Goal: Transaction & Acquisition: Purchase product/service

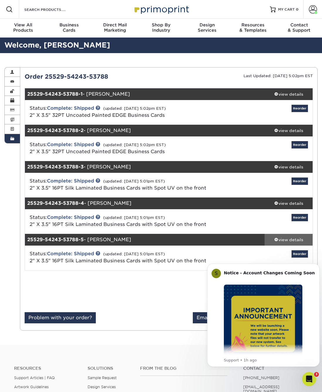
click at [299, 239] on div "view details" at bounding box center [289, 240] width 48 height 6
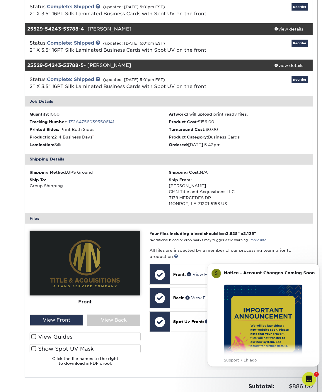
scroll to position [176, 0]
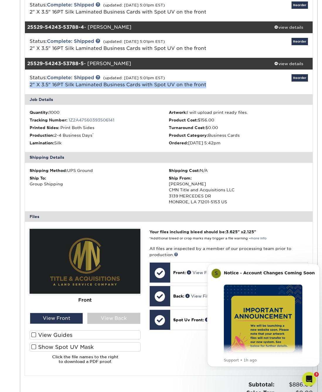
drag, startPoint x: 211, startPoint y: 83, endPoint x: 23, endPoint y: 89, distance: 187.2
click at [23, 89] on div "Status: Complete: Shipped (updated: 06/04/2025 5:01pm EST) 2" X 3.5" 16PT Silk …" at bounding box center [169, 81] width 297 height 25
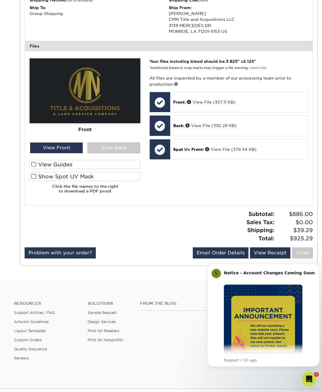
scroll to position [352, 0]
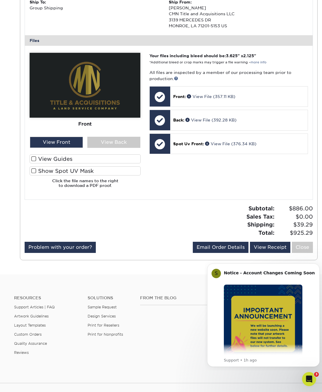
copy link "2" X 3.5" 16PT Silk Laminated Business Cards with Spot UV on the front"
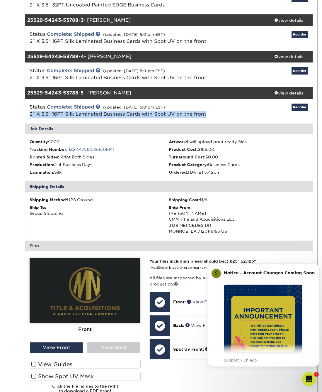
scroll to position [0, 0]
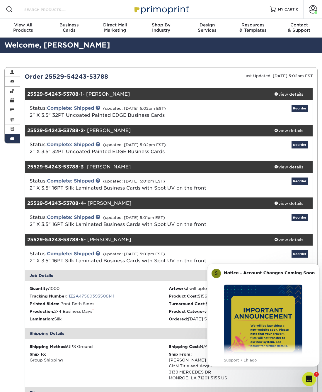
click at [52, 11] on input "Search Products" at bounding box center [52, 9] width 57 height 7
paste input "2" X 3.5" 16PT Silk Laminated Business Cards with Spot UV on the front"
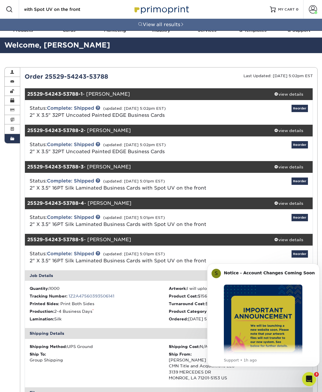
type input "2" X 3.5" 16PT Silk Laminated Business Cards with Spot UV on the front"
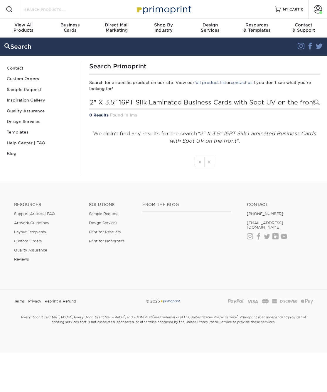
click at [63, 9] on input "Search Products" at bounding box center [52, 9] width 57 height 7
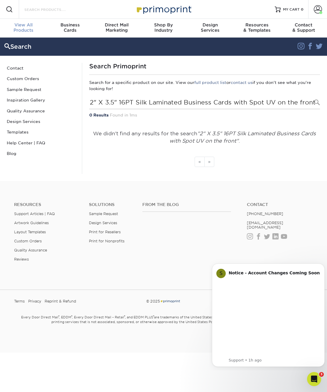
paste input "2" X 3.5" 16PT Silk Laminated Business Cards with Spot UV on the front"
type input "2" X 3.5" 16PT Silk Laminated Business Cards with Spot UV on the front"
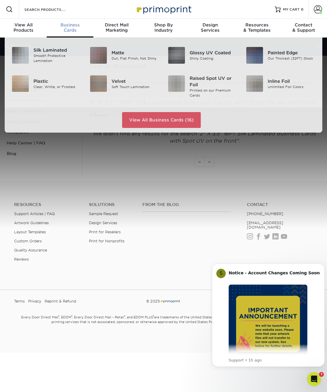
click at [74, 28] on div "Business Cards" at bounding box center [70, 27] width 47 height 11
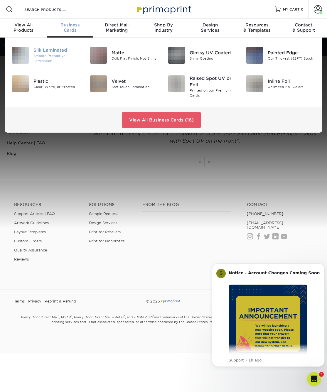
click at [45, 55] on div "Smooth Protective Lamination" at bounding box center [57, 59] width 48 height 10
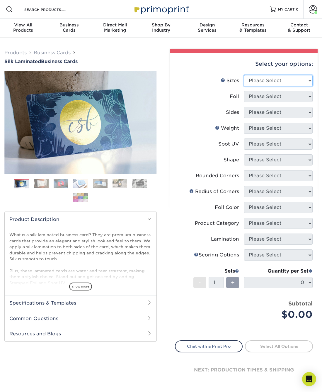
click at [284, 83] on select "Please Select 1.5" x 3.5" - Mini 1.75" x 3.5" - Mini 2" x 2" - Square 2" x 3" -…" at bounding box center [278, 80] width 69 height 11
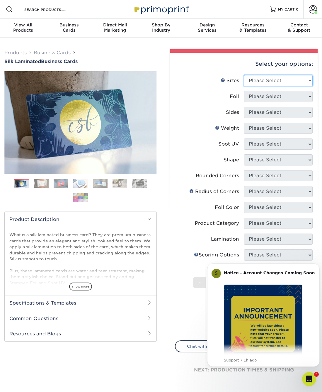
select select "2.00x3.50"
click at [244, 75] on select "Please Select 1.5" x 3.5" - Mini 1.75" x 3.5" - Mini 2" x 2" - Square 2" x 3" -…" at bounding box center [278, 80] width 69 height 11
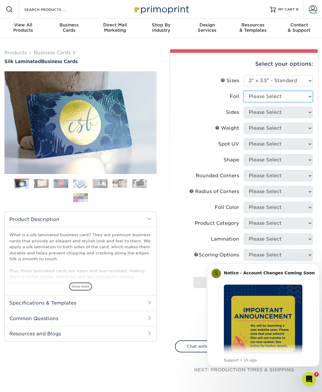
click at [278, 97] on select "Please Select Yes No" at bounding box center [278, 96] width 69 height 11
select select "0"
click at [244, 91] on select "Please Select Yes No" at bounding box center [278, 96] width 69 height 11
click at [270, 109] on select "Please Select Print Both Sides Print Front Only" at bounding box center [278, 112] width 69 height 11
select select "13abbda7-1d64-4f25-8bb2-c179b224825d"
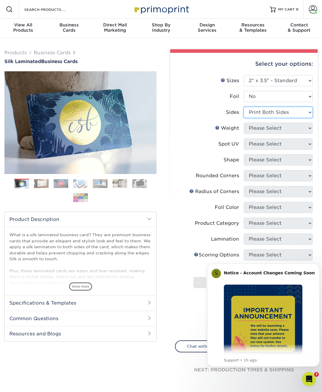
click at [244, 107] on select "Please Select Print Both Sides Print Front Only" at bounding box center [278, 112] width 69 height 11
click at [267, 130] on select "Please Select 16PT" at bounding box center [278, 128] width 69 height 11
select select "16PT"
click at [244, 123] on select "Please Select 16PT" at bounding box center [278, 128] width 69 height 11
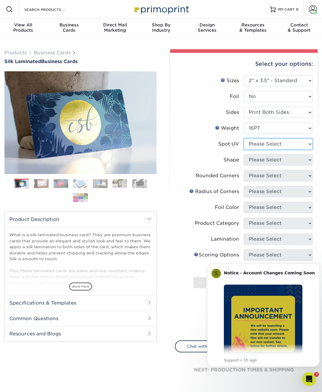
click at [267, 143] on select "Please Select No Spot UV Front and Back (Both Sides) Front Only Back Only" at bounding box center [278, 143] width 69 height 11
select select "3"
click at [244, 138] on select "Please Select No Spot UV Front and Back (Both Sides) Front Only Back Only" at bounding box center [278, 143] width 69 height 11
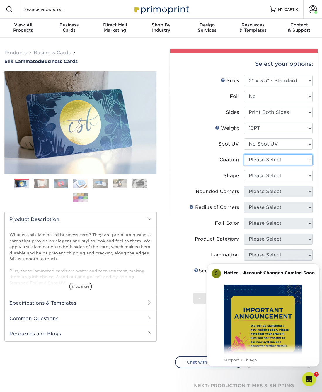
click at [271, 160] on select at bounding box center [278, 159] width 69 height 11
select select "3e7618de-abca-4bda-9f97-8b9129e913d8"
click at [244, 154] on select at bounding box center [278, 159] width 69 height 11
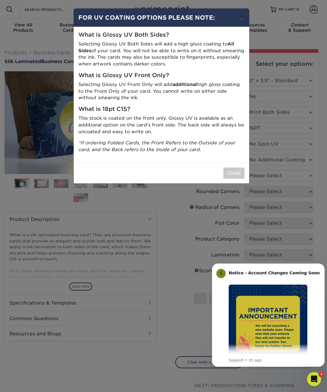
click at [241, 16] on button "×" at bounding box center [241, 17] width 13 height 16
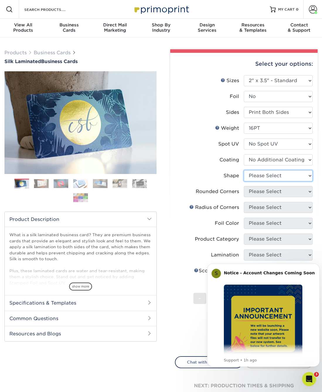
click at [273, 177] on select "Please Select Standard Oval" at bounding box center [278, 175] width 69 height 11
select select "standard"
click at [244, 170] on select "Please Select Standard Oval" at bounding box center [278, 175] width 69 height 11
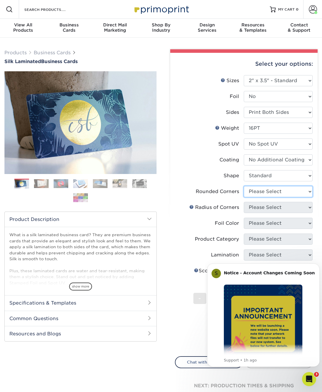
click at [270, 188] on select "Please Select Yes - Round 2 Corners Yes - Round 4 Corners No" at bounding box center [278, 191] width 69 height 11
select select "0"
click at [244, 186] on select "Please Select Yes - Round 2 Corners Yes - Round 4 Corners No" at bounding box center [278, 191] width 69 height 11
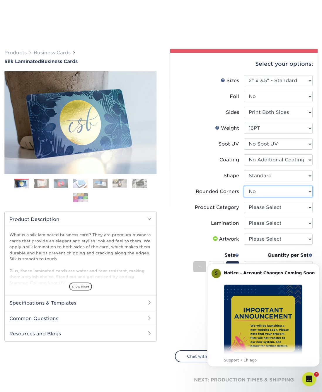
scroll to position [147, 0]
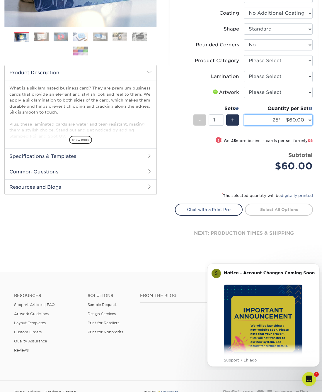
click at [282, 118] on select "25* – $60.00 50* – $68.00 75* – $76.00 100* – $84.00 250* – $92.00 500 – $96.00…" at bounding box center [278, 119] width 69 height 11
click at [220, 174] on li "Price per set $60.00 Subtotal $60.00 This product does not qualify for a discou…" at bounding box center [244, 165] width 129 height 29
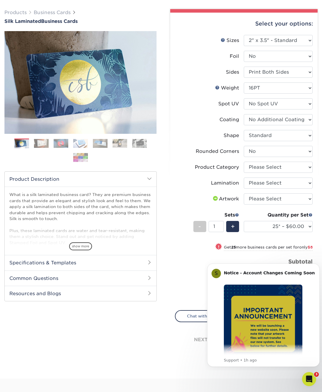
scroll to position [0, 0]
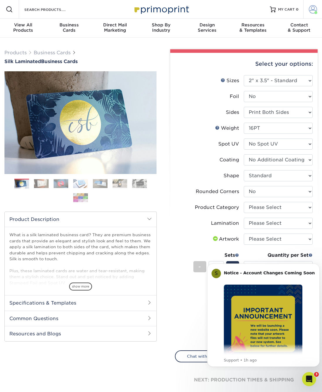
click at [314, 9] on span at bounding box center [313, 9] width 8 height 8
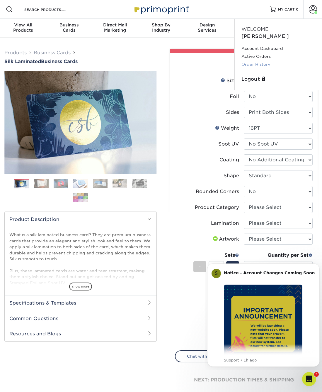
click at [258, 60] on link "Order History" at bounding box center [279, 64] width 74 height 8
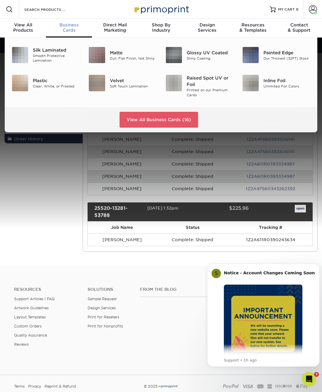
click at [73, 24] on span "Business" at bounding box center [69, 24] width 46 height 5
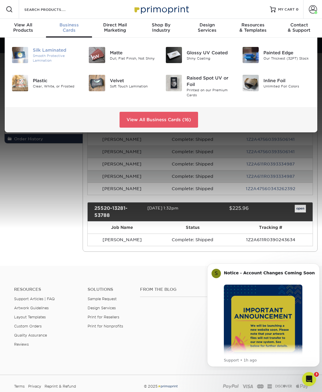
click at [54, 52] on div "Silk Laminated" at bounding box center [56, 50] width 47 height 6
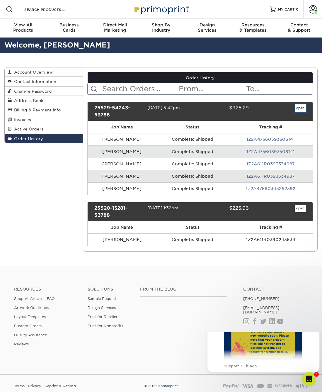
click at [298, 107] on link "open" at bounding box center [300, 108] width 11 height 8
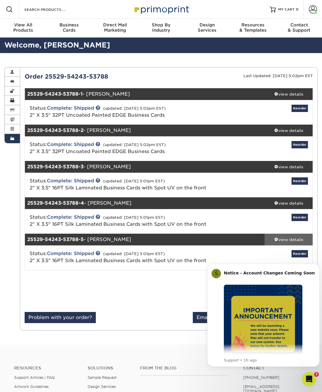
click at [292, 238] on div "view details" at bounding box center [289, 240] width 48 height 6
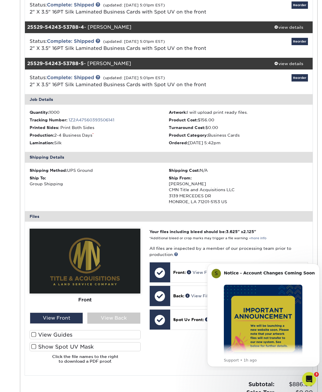
scroll to position [352, 0]
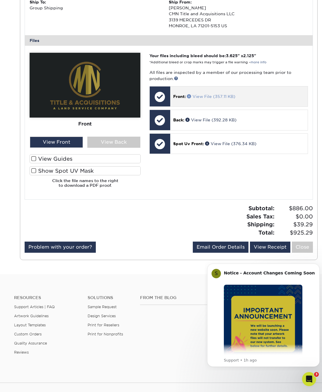
click at [202, 94] on link "View File (357.11 KB)" at bounding box center [211, 96] width 48 height 5
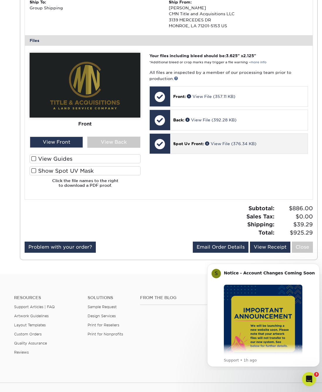
click at [184, 143] on span "Spot Uv Front:" at bounding box center [188, 143] width 31 height 5
click at [185, 143] on span "Spot Uv Front:" at bounding box center [188, 143] width 31 height 5
click at [218, 143] on link "View File (376.34 KB)" at bounding box center [230, 143] width 51 height 5
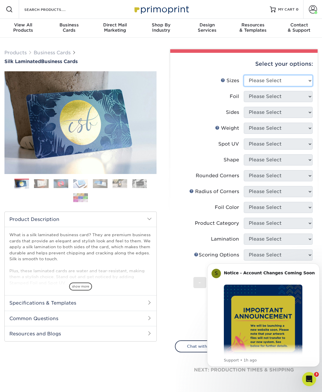
click at [291, 82] on select "Please Select 1.5" x 3.5" - Mini 1.75" x 3.5" - Mini 2" x 2" - Square 2" x 3" -…" at bounding box center [278, 80] width 69 height 11
select select "2.00x3.50"
click at [244, 75] on select "Please Select 1.5" x 3.5" - Mini 1.75" x 3.5" - Mini 2" x 2" - Square 2" x 3" -…" at bounding box center [278, 80] width 69 height 11
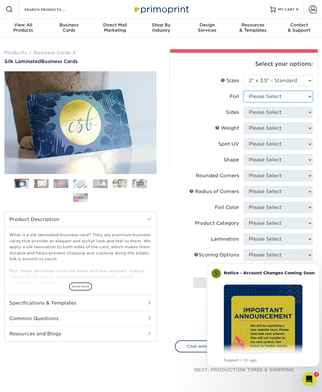
click at [277, 94] on select "Please Select Yes No" at bounding box center [278, 96] width 69 height 11
select select "0"
click at [244, 91] on select "Please Select Yes No" at bounding box center [278, 96] width 69 height 11
click at [267, 111] on select "Please Select Print Both Sides Print Front Only" at bounding box center [278, 112] width 69 height 11
select select "13abbda7-1d64-4f25-8bb2-c179b224825d"
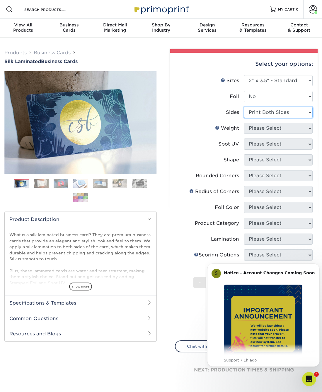
click at [244, 107] on select "Please Select Print Both Sides Print Front Only" at bounding box center [278, 112] width 69 height 11
click at [268, 126] on select "Please Select 16PT" at bounding box center [278, 128] width 69 height 11
select select "16PT"
click at [244, 123] on select "Please Select 16PT" at bounding box center [278, 128] width 69 height 11
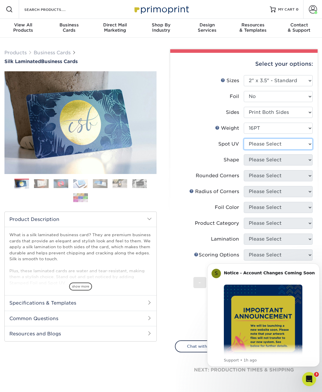
click at [268, 143] on select "Please Select No Spot UV Front and Back (Both Sides) Front Only Back Only" at bounding box center [278, 143] width 69 height 11
select select "1"
click at [244, 138] on select "Please Select No Spot UV Front and Back (Both Sides) Front Only Back Only" at bounding box center [278, 143] width 69 height 11
click at [263, 161] on select "Please Select Standard" at bounding box center [278, 159] width 69 height 11
select select "standard"
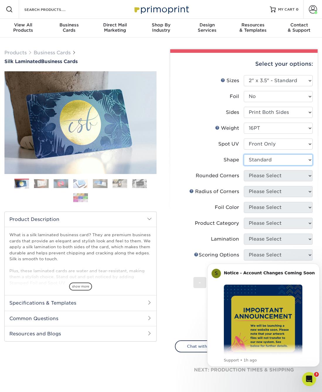
click at [244, 154] on select "Please Select Standard" at bounding box center [278, 159] width 69 height 11
click at [260, 172] on select "Please Select Yes - Round 2 Corners Yes - Round 4 Corners No" at bounding box center [278, 175] width 69 height 11
select select "0"
click at [244, 170] on select "Please Select Yes - Round 2 Corners Yes - Round 4 Corners No" at bounding box center [278, 175] width 69 height 11
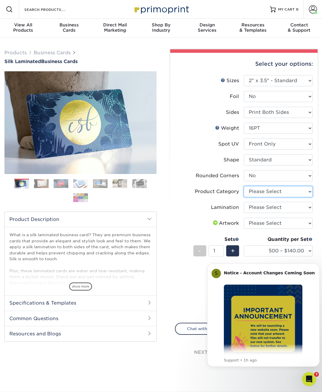
click at [265, 191] on select "Please Select Business Cards" at bounding box center [278, 191] width 69 height 11
select select "3b5148f1-0588-4f88-a218-97bcfdce65c1"
click at [244, 186] on select "Please Select Business Cards" at bounding box center [278, 191] width 69 height 11
click at [268, 207] on select "Please Select Silk" at bounding box center [278, 207] width 69 height 11
select select "ccacb42f-45f7-42d3-bbd3-7c8421cf37f0"
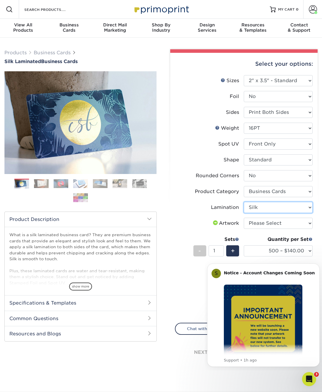
click at [244, 202] on select "Please Select Silk" at bounding box center [278, 207] width 69 height 11
click at [268, 223] on select "Please Select I will upload files I need a design - $100" at bounding box center [278, 223] width 69 height 11
select select "upload"
click at [244, 218] on select "Please Select I will upload files I need a design - $100" at bounding box center [278, 223] width 69 height 11
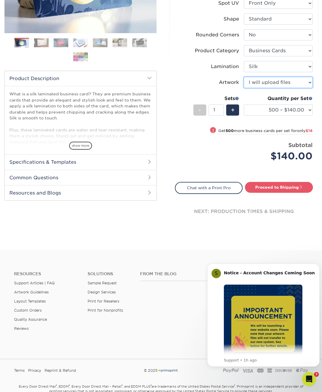
scroll to position [147, 0]
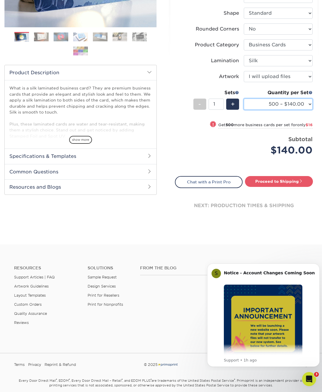
click at [263, 104] on select "500 – $140.00 1000 – $156.00 2500 – $383.00 5000 – $642.00 10000 – $1156.00" at bounding box center [278, 104] width 69 height 11
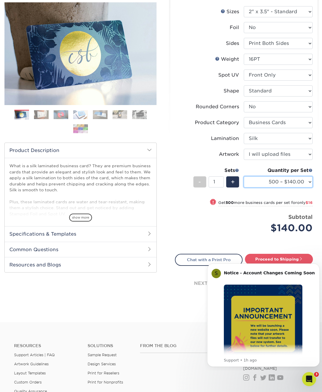
scroll to position [117, 0]
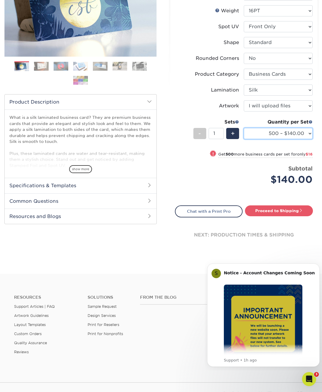
click at [270, 133] on select "500 – $140.00 1000 – $156.00 2500 – $383.00 5000 – $642.00 10000 – $1156.00" at bounding box center [278, 133] width 69 height 11
click at [304, 133] on select "500 – $140.00 1000 – $156.00 2500 – $383.00 5000 – $642.00 10000 – $1156.00" at bounding box center [278, 133] width 69 height 11
click at [303, 135] on select "500 – $140.00 1000 – $156.00 2500 – $383.00 5000 – $642.00 10000 – $1156.00" at bounding box center [278, 133] width 69 height 11
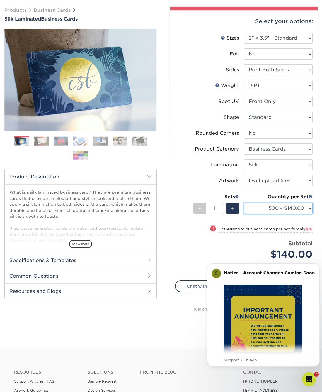
scroll to position [0, 0]
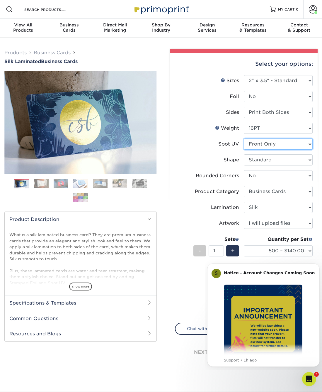
click at [288, 143] on select "Please Select No Spot UV Front and Back (Both Sides) Front Only Back Only" at bounding box center [278, 143] width 69 height 11
click at [191, 151] on li "Spot UV Please Select No Spot UV Front and Back (Both Sides) Front Only Back On…" at bounding box center [244, 146] width 138 height 16
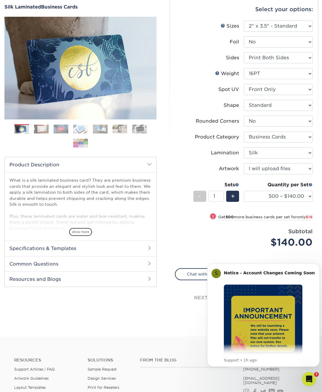
scroll to position [117, 0]
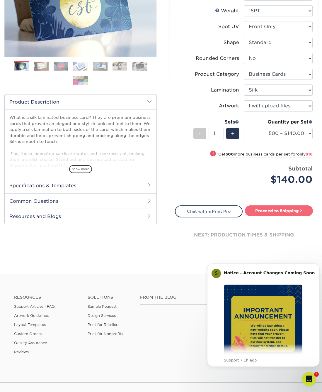
click at [269, 208] on link "Proceed to Shipping" at bounding box center [279, 210] width 68 height 11
type input "Set 1"
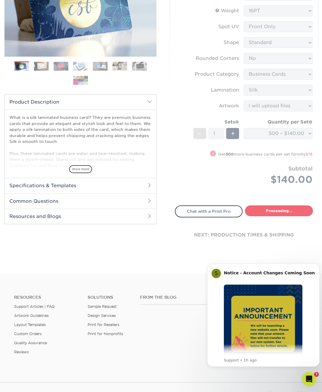
select select "85ce60e7-a328-46a2-a5ad-0d758dae0b71"
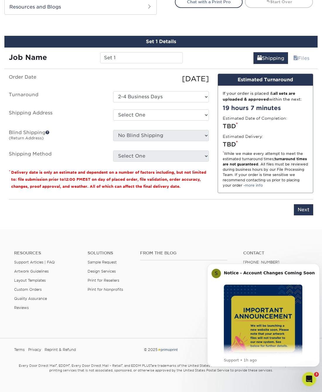
scroll to position [335, 0]
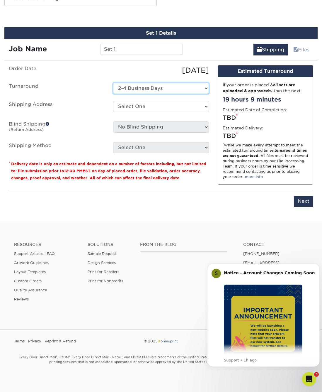
click at [132, 86] on select "Select One 2-4 Business Days" at bounding box center [161, 88] width 96 height 11
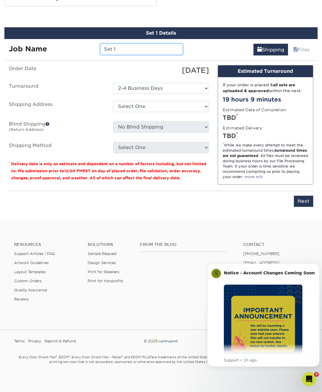
click at [124, 46] on input "Set 1" at bounding box center [141, 49] width 83 height 11
click at [142, 50] on input "Set 1" at bounding box center [141, 49] width 83 height 11
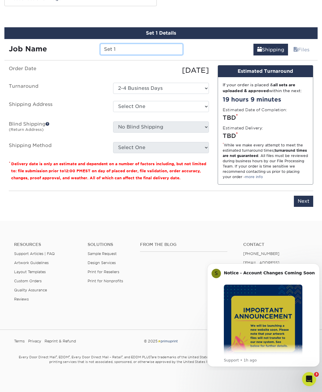
click at [142, 50] on input "Set 1" at bounding box center [141, 49] width 83 height 11
type input "[PERSON_NAME]"
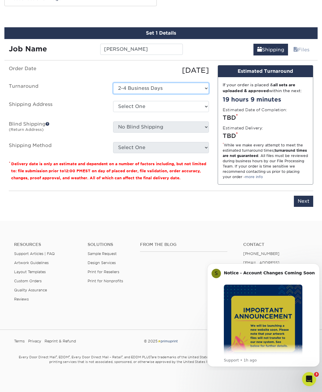
click at [125, 86] on select "Select One 2-4 Business Days" at bounding box center [161, 88] width 96 height 11
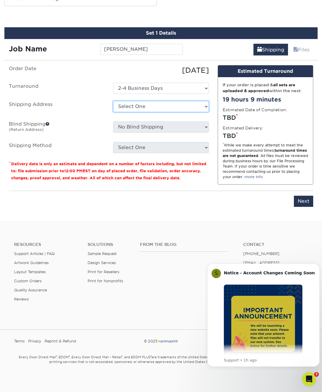
click at [130, 108] on select "Select One Headquarters + Add New Address" at bounding box center [161, 106] width 96 height 11
select select "282114"
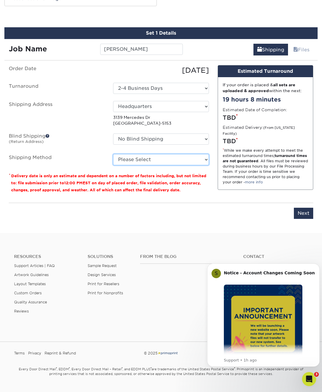
click at [155, 160] on select "Please Select Ground Shipping (+$8.96) 3 Day Shipping Service (+$15.34) 2 Day A…" at bounding box center [161, 159] width 96 height 11
select select "03"
click at [113, 154] on select "Please Select Ground Shipping (+$8.96) 3 Day Shipping Service (+$15.34) 2 Day A…" at bounding box center [161, 159] width 96 height 11
click at [153, 158] on select "Please Select Ground Shipping (+$8.96) 3 Day Shipping Service (+$15.34) 2 Day A…" at bounding box center [161, 159] width 96 height 11
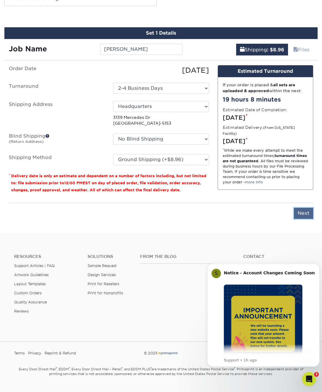
click at [308, 213] on input "Next" at bounding box center [303, 213] width 19 height 11
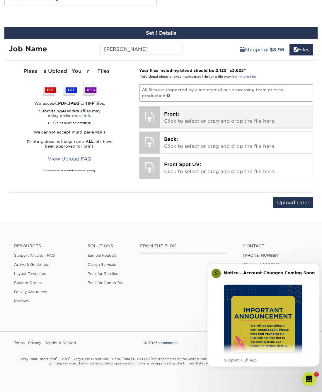
click at [170, 119] on p "Front: Click to select or drag and drop the file here." at bounding box center [236, 118] width 145 height 14
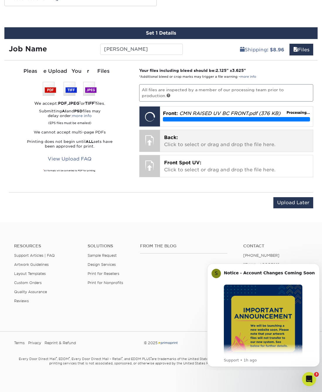
click at [203, 134] on p "Back: Click to select or drag and drop the file here." at bounding box center [236, 141] width 145 height 14
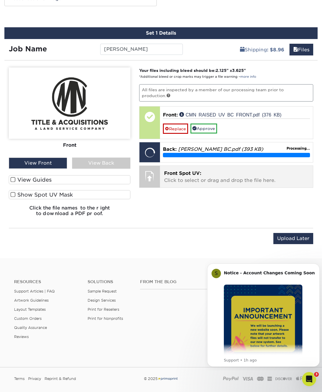
click at [212, 176] on p "Front Spot UV: Click to select or drag and drop the file here." at bounding box center [236, 177] width 145 height 14
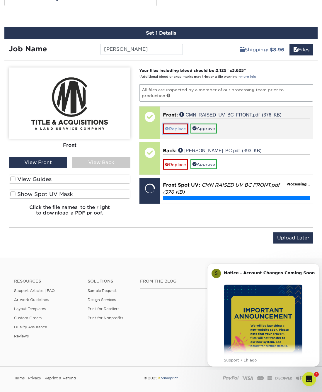
click at [181, 128] on link "Replace" at bounding box center [175, 128] width 25 height 10
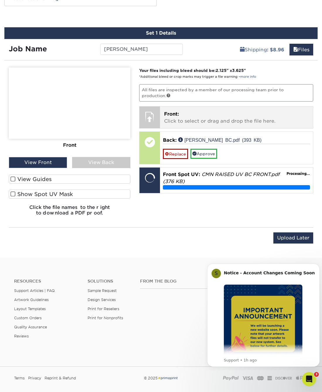
click at [189, 114] on p "Front: Click to select or drag and drop the file here." at bounding box center [236, 118] width 145 height 14
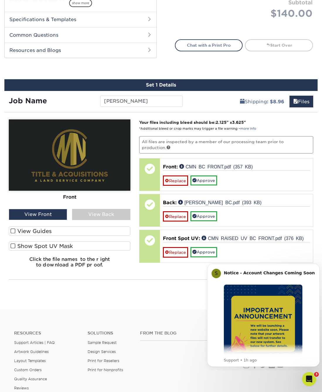
scroll to position [372, 0]
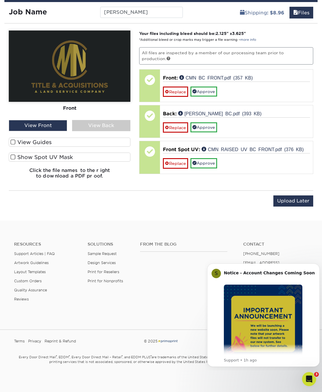
click at [96, 123] on div "View Back" at bounding box center [101, 125] width 58 height 11
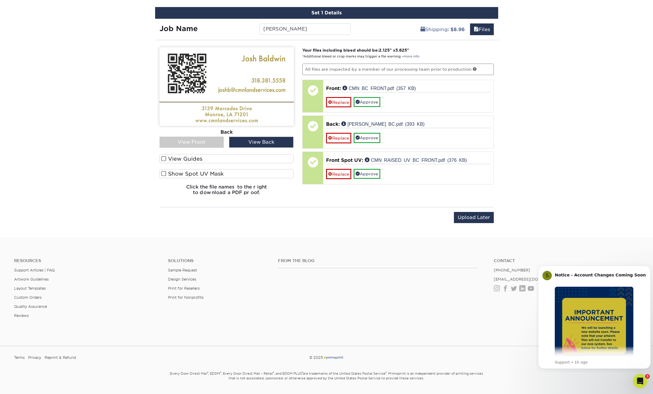
scroll to position [361, 0]
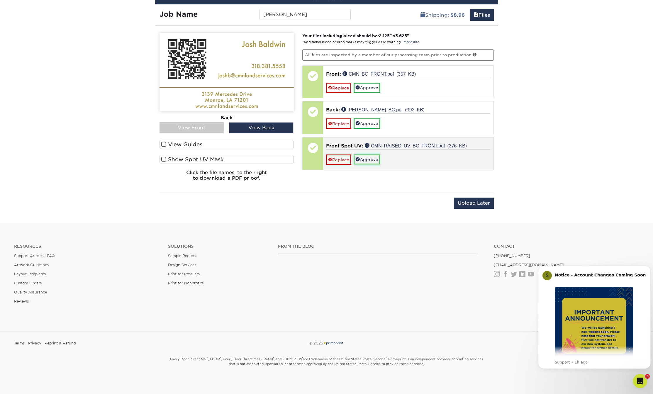
click at [322, 167] on div "Front Spot UV: CMN RAISED UV BC FRONT.pdf (376 KB) Replace Approve" at bounding box center [408, 154] width 170 height 32
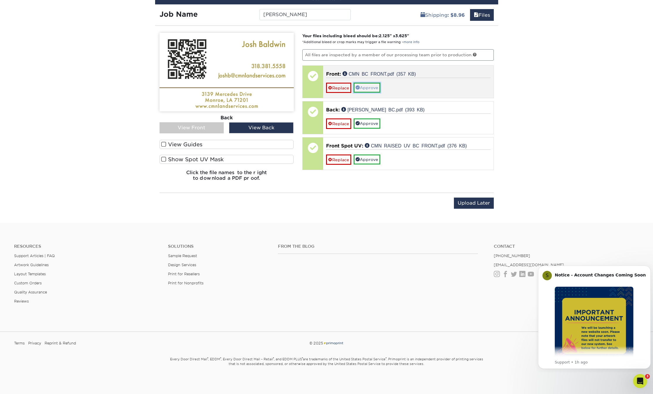
click at [322, 85] on link "Approve" at bounding box center [367, 88] width 27 height 10
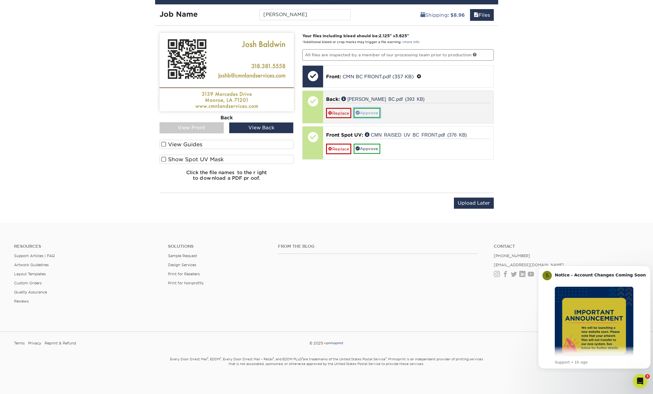
click at [322, 111] on link "Approve" at bounding box center [367, 113] width 27 height 10
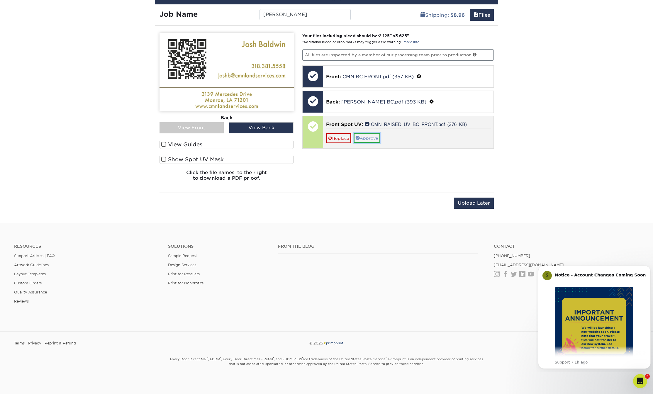
click at [322, 133] on link "Approve" at bounding box center [367, 138] width 27 height 10
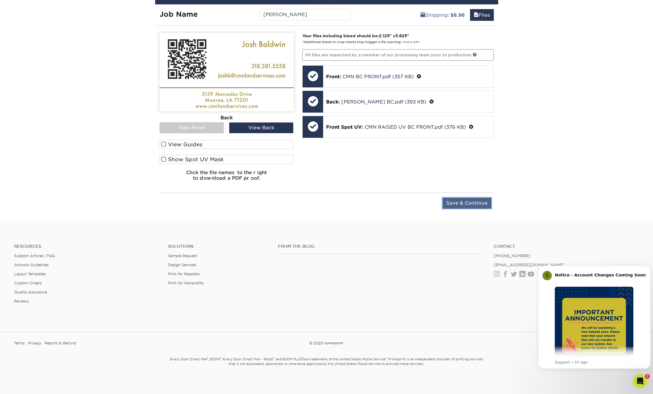
click at [322, 204] on input "Save & Continue" at bounding box center [466, 203] width 49 height 11
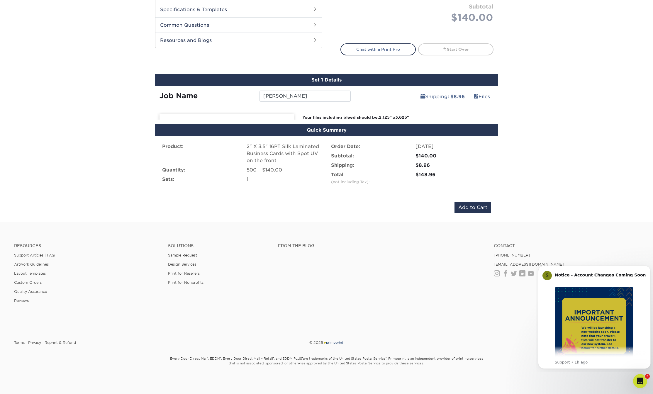
scroll to position [271, 0]
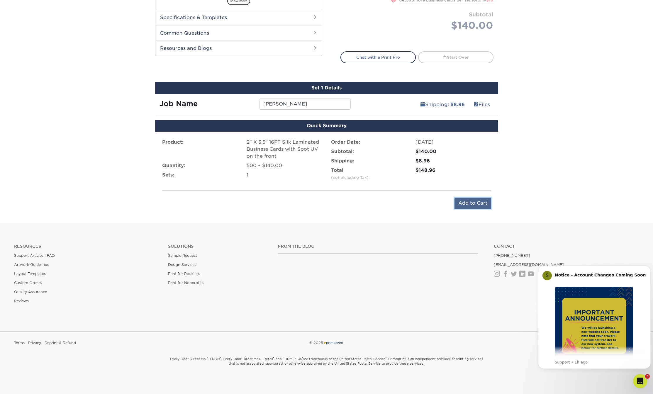
click at [322, 204] on input "Add to Cart" at bounding box center [473, 203] width 37 height 11
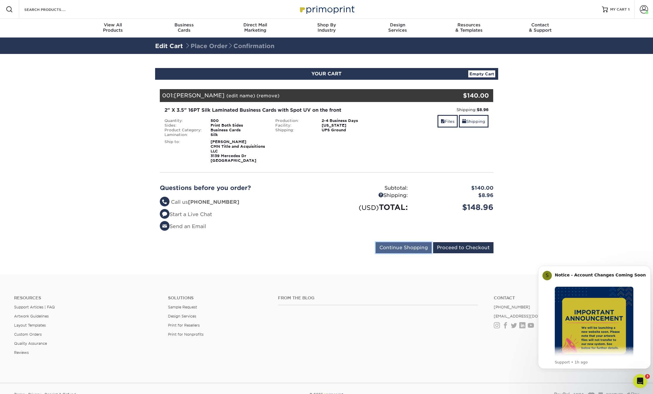
click at [406, 250] on input "Continue Shopping" at bounding box center [404, 247] width 56 height 11
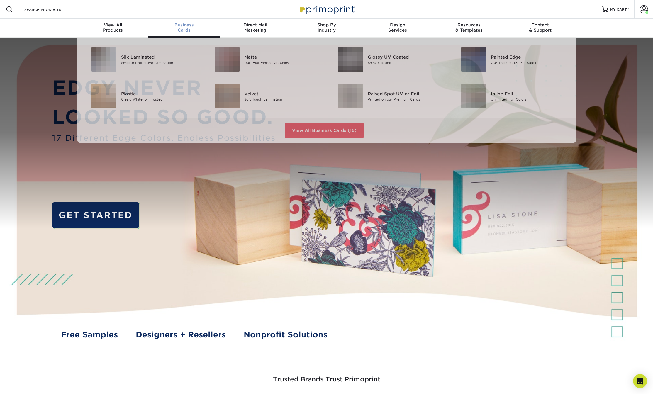
click at [180, 25] on span "Business" at bounding box center [183, 24] width 71 height 5
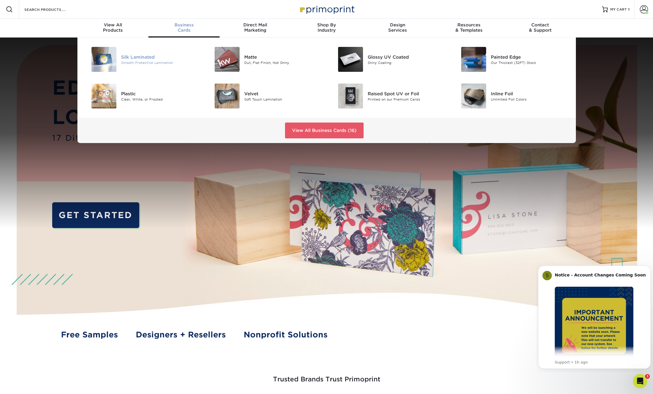
click at [130, 56] on div "Silk Laminated" at bounding box center [160, 57] width 78 height 6
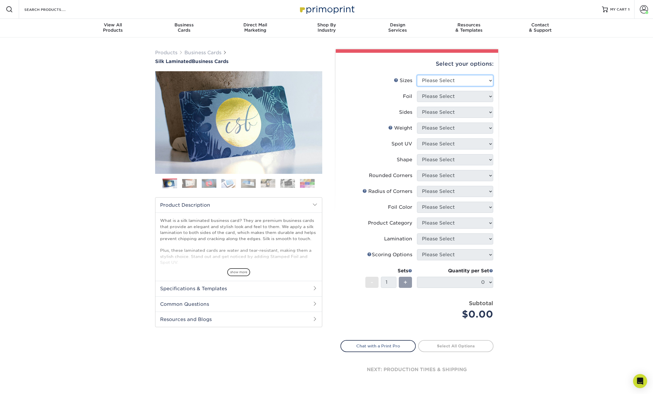
click at [453, 77] on select "Please Select 1.5" x 3.5" - Mini 1.75" x 3.5" - Mini 2" x 2" - Square 2" x 3" -…" at bounding box center [455, 80] width 76 height 11
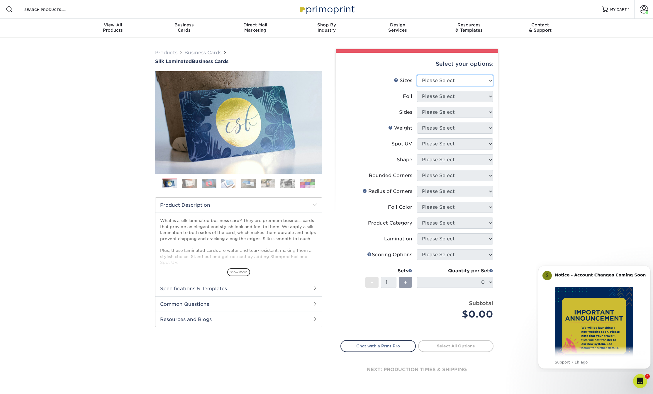
select select "2.00x3.50"
click at [417, 75] on select "Please Select 1.5" x 3.5" - Mini 1.75" x 3.5" - Mini 2" x 2" - Square 2" x 3" -…" at bounding box center [455, 80] width 76 height 11
drag, startPoint x: 445, startPoint y: 96, endPoint x: 445, endPoint y: 99, distance: 3.2
click at [445, 96] on select "Please Select Yes No" at bounding box center [455, 96] width 76 height 11
select select "0"
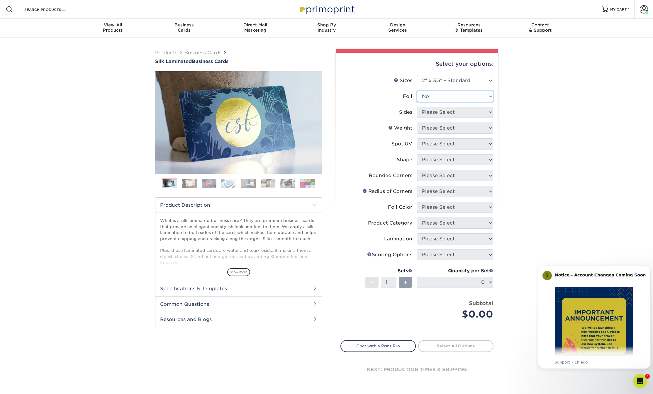
click at [417, 91] on select "Please Select Yes No" at bounding box center [455, 96] width 76 height 11
click at [444, 114] on select "Please Select Print Both Sides Print Front Only" at bounding box center [455, 112] width 76 height 11
select select "13abbda7-1d64-4f25-8bb2-c179b224825d"
click at [417, 107] on select "Please Select Print Both Sides Print Front Only" at bounding box center [455, 112] width 76 height 11
click at [447, 126] on select "Please Select 16PT" at bounding box center [455, 128] width 76 height 11
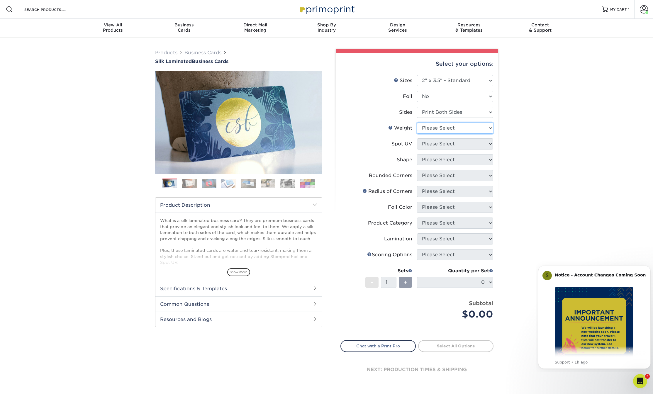
select select "16PT"
click at [417, 123] on select "Please Select 16PT" at bounding box center [455, 128] width 76 height 11
click at [452, 141] on select "Please Select No Spot UV Front and Back (Both Sides) Front Only Back Only" at bounding box center [455, 143] width 76 height 11
select select "1"
click at [417, 138] on select "Please Select No Spot UV Front and Back (Both Sides) Front Only Back Only" at bounding box center [455, 143] width 76 height 11
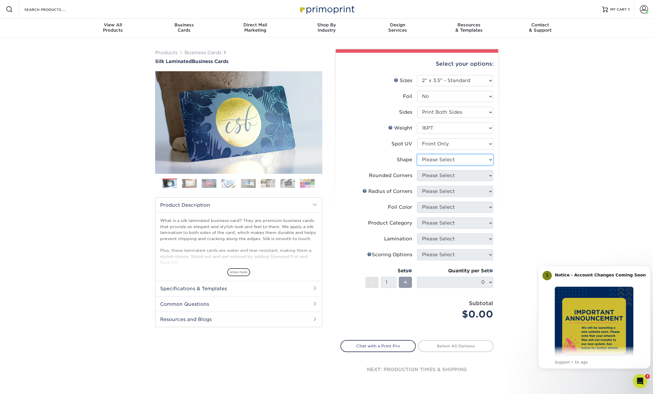
click at [451, 162] on select "Please Select Standard" at bounding box center [455, 159] width 76 height 11
select select "standard"
click at [417, 154] on select "Please Select Standard" at bounding box center [455, 159] width 76 height 11
click at [446, 176] on select "Please Select Yes - Round 2 Corners Yes - Round 4 Corners No" at bounding box center [455, 175] width 76 height 11
select select "0"
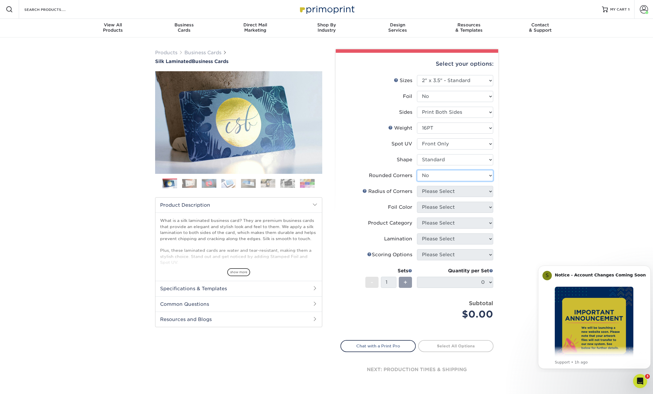
click at [417, 170] on select "Please Select Yes - Round 2 Corners Yes - Round 4 Corners No" at bounding box center [455, 175] width 76 height 11
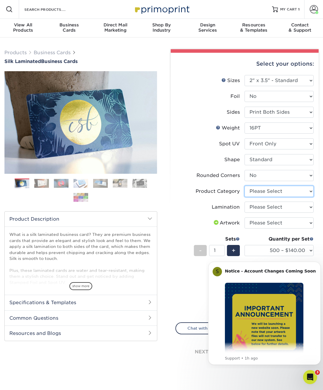
click at [271, 191] on select "Please Select Business Cards" at bounding box center [279, 191] width 69 height 11
select select "3b5148f1-0588-4f88-a218-97bcfdce65c1"
click at [245, 186] on select "Please Select Business Cards" at bounding box center [279, 191] width 69 height 11
click at [264, 208] on select "Please Select Silk" at bounding box center [279, 207] width 69 height 11
select select "ccacb42f-45f7-42d3-bbd3-7c8421cf37f0"
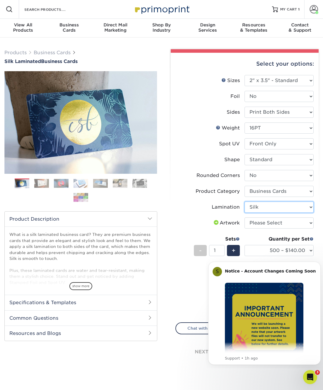
click at [245, 202] on select "Please Select Silk" at bounding box center [279, 207] width 69 height 11
click at [260, 224] on select "Please Select I will upload files I need a design - $100" at bounding box center [279, 223] width 69 height 11
select select "upload"
click at [245, 218] on select "Please Select I will upload files I need a design - $100" at bounding box center [279, 223] width 69 height 11
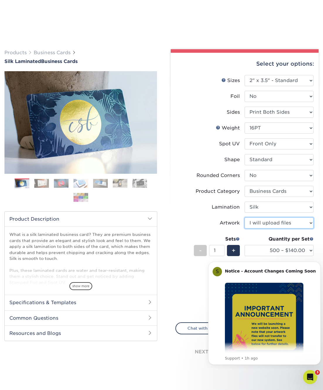
scroll to position [117, 0]
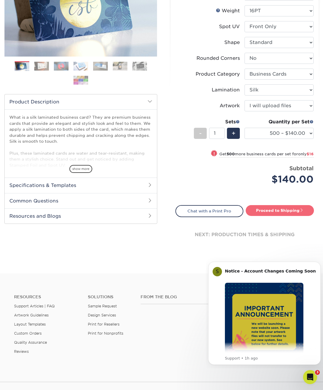
click at [281, 211] on link "Proceed to Shipping" at bounding box center [280, 210] width 68 height 11
type input "Set 1"
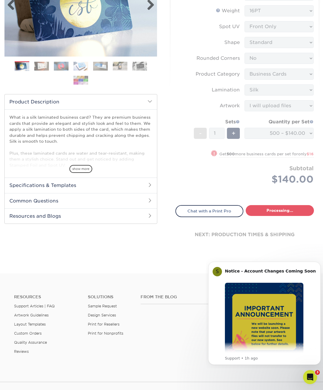
select select "85ce60e7-a328-46a2-a5ad-0d758dae0b71"
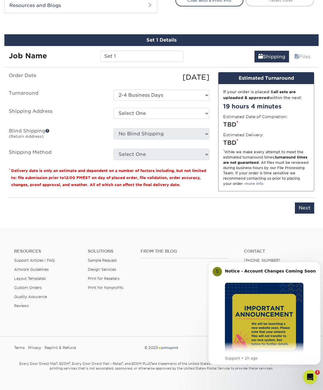
scroll to position [337, 0]
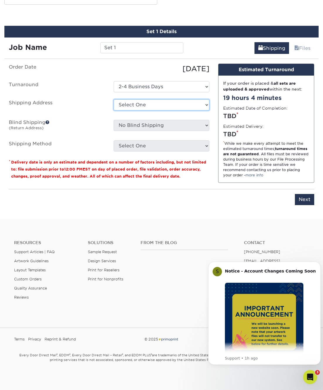
click at [162, 102] on select "Select One Headquarters + Add New Address" at bounding box center [162, 104] width 96 height 11
select select "282114"
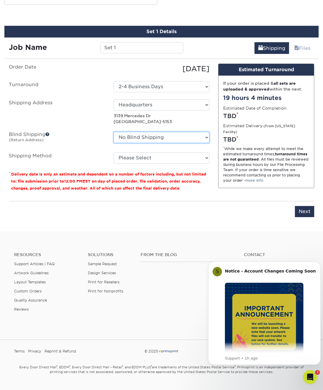
click at [158, 133] on select "No Blind Shipping Headquarters + Add New Address" at bounding box center [162, 137] width 96 height 11
click at [99, 123] on label "Shipping Address" at bounding box center [56, 112] width 105 height 26
click at [188, 166] on fieldset "Order Date 09/22/2025 Turnaround Select One 2-4 Business Days Shipping Address …" at bounding box center [109, 117] width 201 height 107
click at [184, 157] on select "Please Select Ground Shipping (+$8.96) 3 Day Shipping Service (+$15.34) 2 Day A…" at bounding box center [162, 157] width 96 height 11
select select "03"
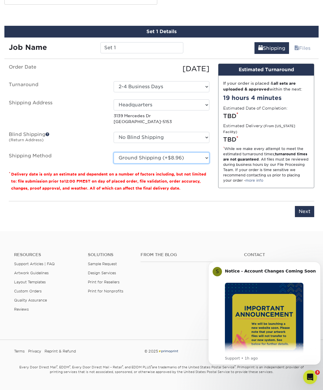
click at [114, 152] on select "Please Select Ground Shipping (+$8.96) 3 Day Shipping Service (+$15.34) 2 Day A…" at bounding box center [162, 157] width 96 height 11
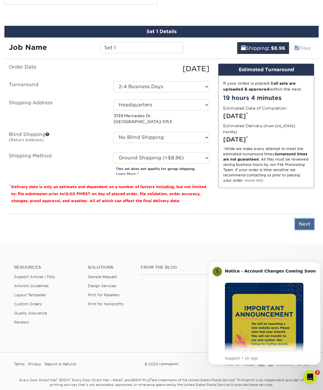
click at [297, 221] on input "Next" at bounding box center [304, 224] width 19 height 11
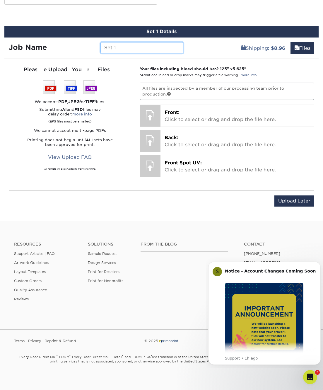
click at [126, 45] on input "Set 1" at bounding box center [142, 47] width 83 height 11
type input "[PERSON_NAME]"
click at [200, 50] on div "Shipping : $8.96 Files" at bounding box center [253, 46] width 131 height 16
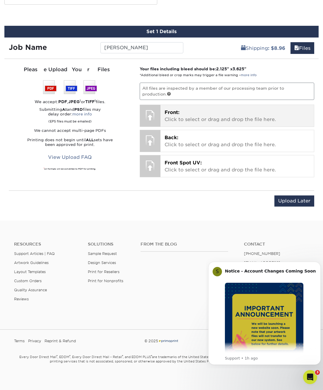
click at [208, 120] on p "Front: Click to select or drag and drop the file here." at bounding box center [237, 116] width 145 height 14
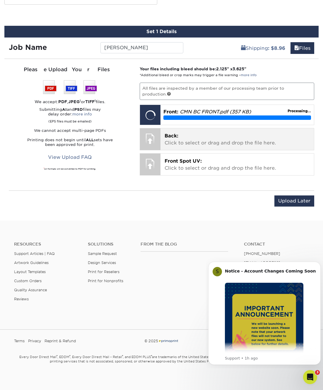
click at [191, 139] on p "Back: Click to select or drag and drop the file here." at bounding box center [237, 140] width 145 height 14
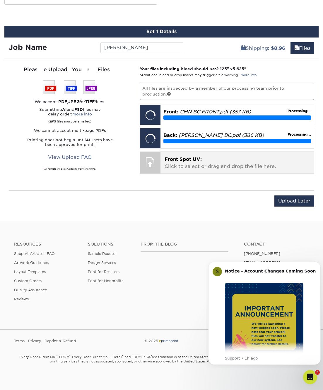
click at [230, 163] on p "Front Spot UV: Click to select or drag and drop the file here." at bounding box center [237, 163] width 145 height 14
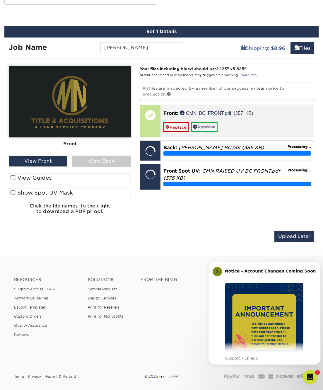
click at [228, 117] on div "Replace Approve" at bounding box center [238, 124] width 148 height 15
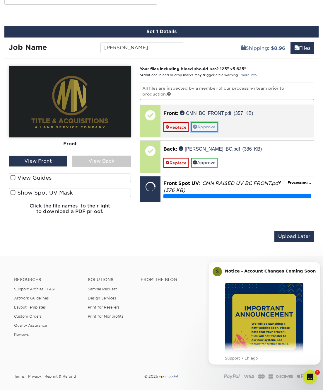
click at [212, 123] on link "Approve" at bounding box center [204, 127] width 27 height 10
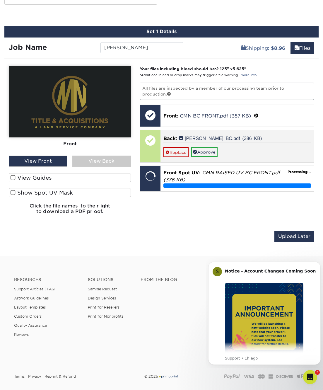
click at [234, 153] on div "Replace Approve" at bounding box center [238, 149] width 148 height 15
click at [151, 141] on div at bounding box center [150, 140] width 21 height 21
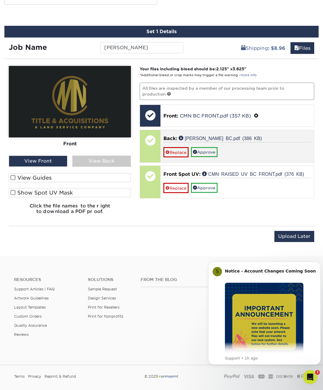
click at [177, 136] on span "Back:" at bounding box center [171, 139] width 14 height 6
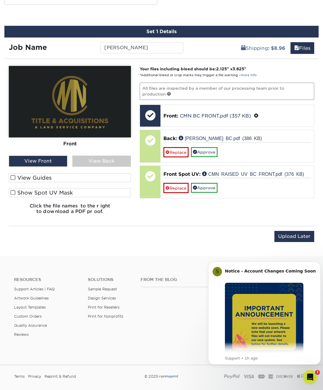
click at [99, 158] on div "View Back" at bounding box center [101, 161] width 59 height 11
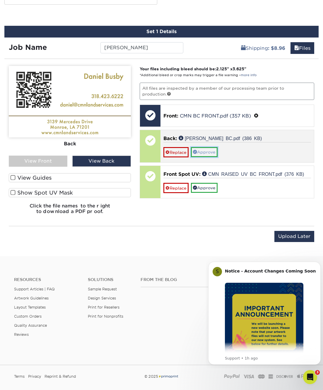
click at [209, 151] on link "Approve" at bounding box center [204, 152] width 27 height 10
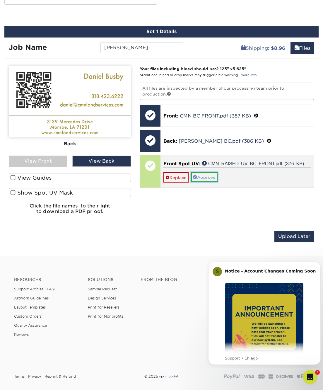
click at [202, 175] on link "Approve" at bounding box center [204, 177] width 27 height 10
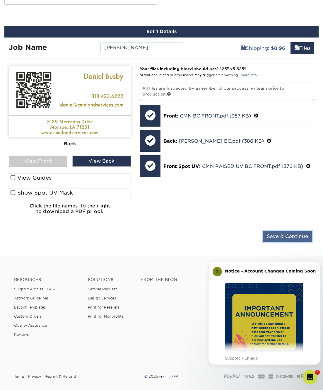
click at [288, 237] on input "Save & Continue" at bounding box center [287, 236] width 49 height 11
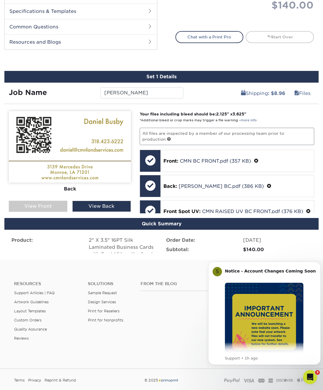
scroll to position [284, 0]
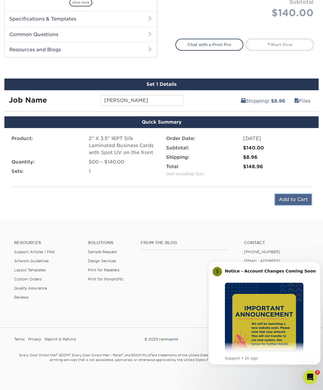
click at [289, 199] on input "Add to Cart" at bounding box center [293, 199] width 37 height 11
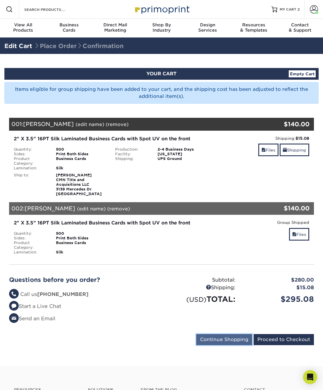
click at [225, 340] on input "Continue Shopping" at bounding box center [224, 339] width 56 height 11
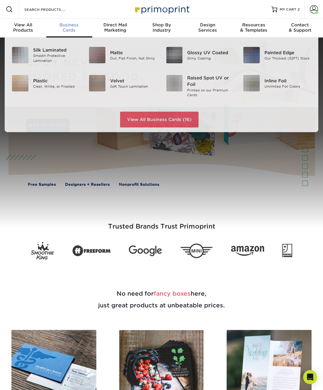
click at [64, 24] on span "Business" at bounding box center [69, 24] width 46 height 5
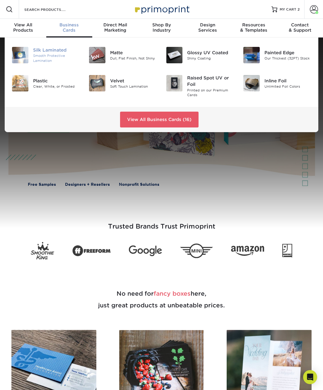
click at [38, 50] on div "Silk Laminated" at bounding box center [56, 50] width 47 height 6
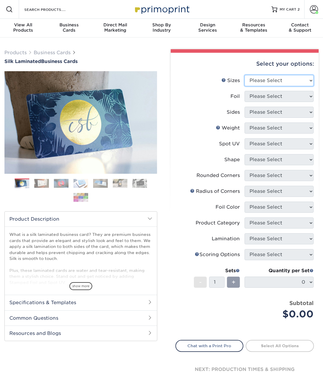
click at [285, 83] on select "Please Select 1.5" x 3.5" - Mini 1.75" x 3.5" - Mini 2" x 2" - Square 2" x 3" -…" at bounding box center [279, 80] width 69 height 11
select select "2.00x3.50"
click at [245, 75] on select "Please Select 1.5" x 3.5" - Mini 1.75" x 3.5" - Mini 2" x 2" - Square 2" x 3" -…" at bounding box center [279, 80] width 69 height 11
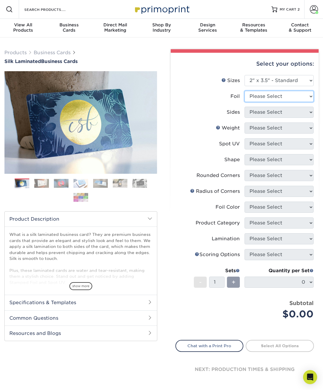
click at [273, 98] on select "Please Select Yes No" at bounding box center [279, 96] width 69 height 11
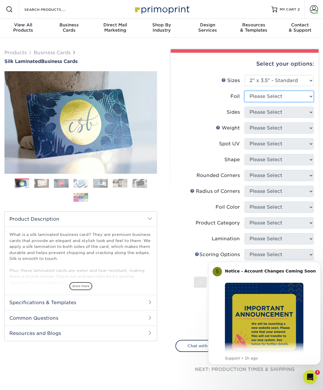
select select "0"
click at [245, 91] on select "Please Select Yes No" at bounding box center [279, 96] width 69 height 11
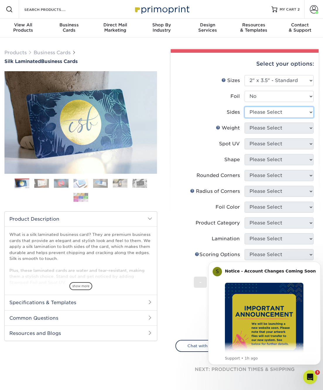
click at [269, 111] on select "Please Select Print Both Sides Print Front Only" at bounding box center [279, 112] width 69 height 11
select select "13abbda7-1d64-4f25-8bb2-c179b224825d"
click at [245, 107] on select "Please Select Print Both Sides Print Front Only" at bounding box center [279, 112] width 69 height 11
click at [268, 126] on select "Please Select 16PT" at bounding box center [279, 128] width 69 height 11
select select "16PT"
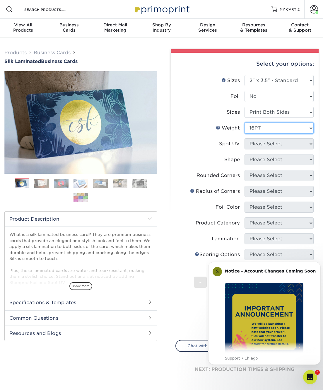
click at [245, 123] on select "Please Select 16PT" at bounding box center [279, 128] width 69 height 11
click at [267, 143] on select "Please Select No Spot UV Front and Back (Both Sides) Front Only Back Only" at bounding box center [279, 143] width 69 height 11
select select "1"
click at [245, 138] on select "Please Select No Spot UV Front and Back (Both Sides) Front Only Back Only" at bounding box center [279, 143] width 69 height 11
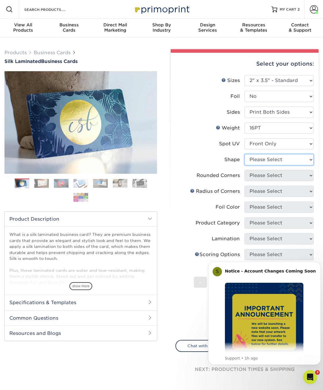
drag, startPoint x: 268, startPoint y: 158, endPoint x: 268, endPoint y: 162, distance: 3.5
click at [268, 158] on select "Please Select Standard" at bounding box center [279, 159] width 69 height 11
select select "standard"
click at [245, 154] on select "Please Select Standard" at bounding box center [279, 159] width 69 height 11
click at [267, 173] on select "Please Select Yes - Round 2 Corners Yes - Round 4 Corners No" at bounding box center [279, 175] width 69 height 11
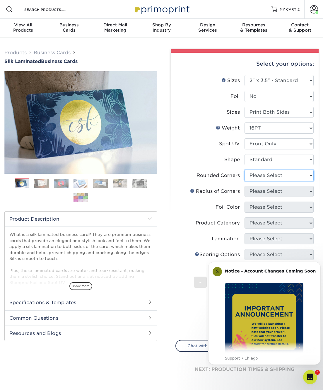
select select "0"
click at [245, 170] on select "Please Select Yes - Round 2 Corners Yes - Round 4 Corners No" at bounding box center [279, 175] width 69 height 11
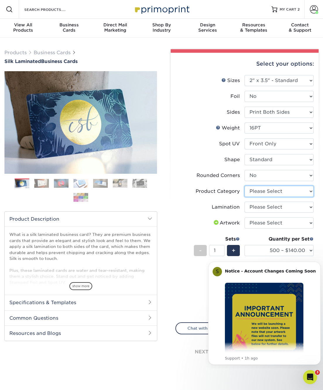
click at [264, 192] on select "Please Select Business Cards" at bounding box center [279, 191] width 69 height 11
select select "3b5148f1-0588-4f88-a218-97bcfdce65c1"
click at [245, 186] on select "Please Select Business Cards" at bounding box center [279, 191] width 69 height 11
click at [268, 210] on select "Please Select Silk" at bounding box center [279, 207] width 69 height 11
select select "ccacb42f-45f7-42d3-bbd3-7c8421cf37f0"
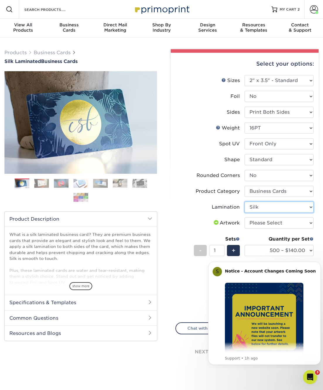
click at [245, 202] on select "Please Select Silk" at bounding box center [279, 207] width 69 height 11
click at [269, 224] on select "Please Select I will upload files I need a design - $100" at bounding box center [279, 223] width 69 height 11
select select "upload"
click at [245, 218] on select "Please Select I will upload files I need a design - $100" at bounding box center [279, 223] width 69 height 11
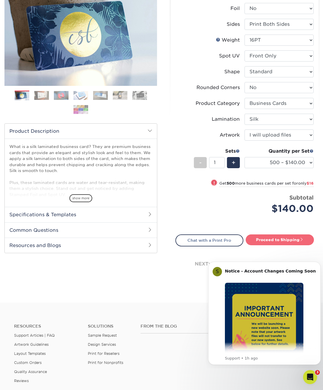
click at [270, 241] on link "Proceed to Shipping" at bounding box center [280, 240] width 68 height 11
type input "Set 1"
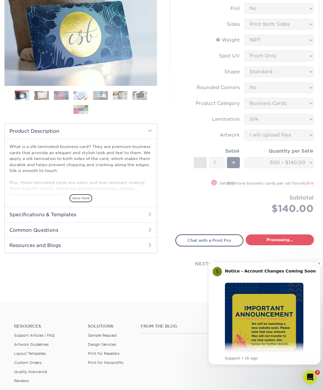
select select "85ce60e7-a328-46a2-a5ad-0d758dae0b71"
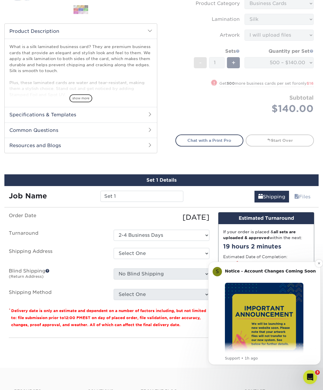
scroll to position [337, 0]
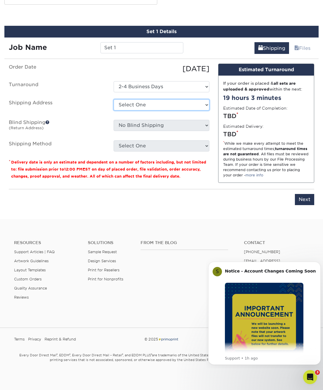
click at [138, 104] on select "Select One Headquarters + Add New Address" at bounding box center [162, 104] width 96 height 11
select select "282114"
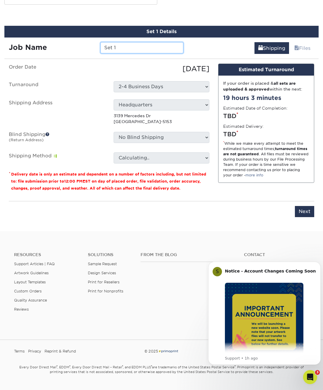
click at [126, 48] on input "Set 1" at bounding box center [142, 47] width 83 height 11
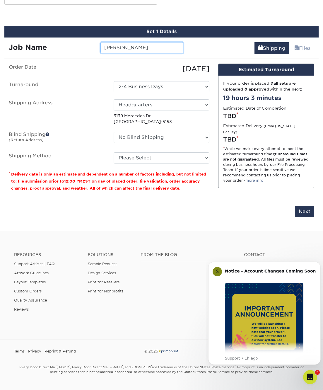
type input "Kate Duncan"
click at [126, 61] on div "Set 1 Details Job Name Kate Duncan Shipping Files You've choosen mailing servic…" at bounding box center [161, 125] width 315 height 199
click at [149, 159] on select "Please Select Ground Shipping (+$8.96) 3 Day Shipping Service (+$15.34) 2 Day A…" at bounding box center [162, 157] width 96 height 11
select select "03"
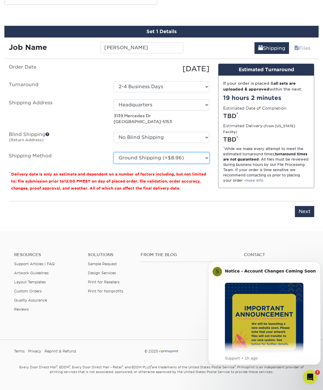
click at [114, 152] on select "Please Select Ground Shipping (+$8.96) 3 Day Shipping Service (+$15.34) 2 Day A…" at bounding box center [162, 157] width 96 height 11
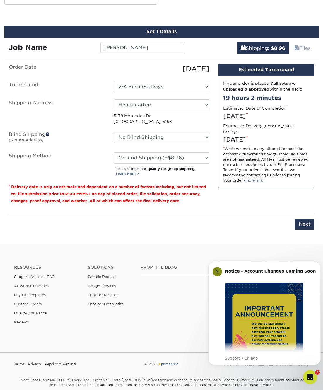
click at [242, 202] on div "Design Estimated Turnaround If your order is placed & all sets are uploaded & a…" at bounding box center [266, 136] width 105 height 145
click at [308, 224] on input "Next" at bounding box center [304, 224] width 19 height 11
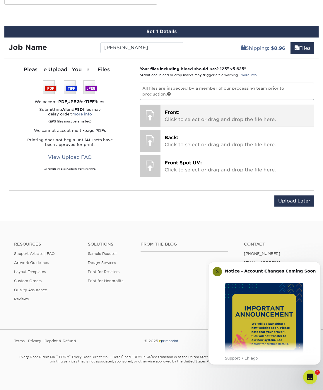
click at [179, 115] on p "Front: Click to select or drag and drop the file here." at bounding box center [237, 116] width 145 height 14
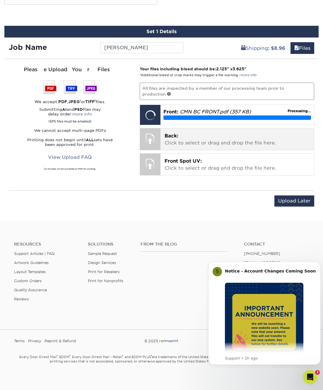
click at [210, 137] on p "Back: Click to select or drag and drop the file here." at bounding box center [237, 140] width 145 height 14
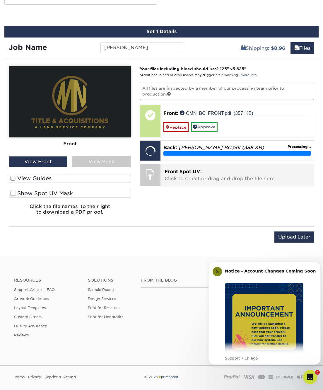
click at [258, 175] on p "Front Spot UV: Click to select or drag and drop the file here." at bounding box center [237, 175] width 145 height 14
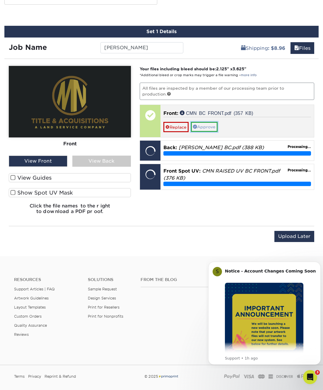
click at [205, 127] on link "Approve" at bounding box center [204, 127] width 27 height 10
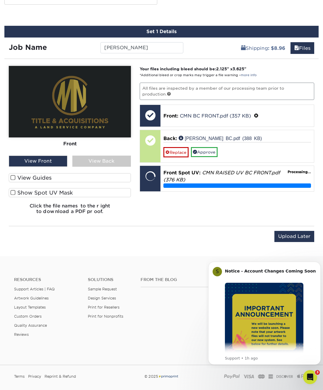
click at [108, 160] on div "View Back" at bounding box center [101, 161] width 59 height 11
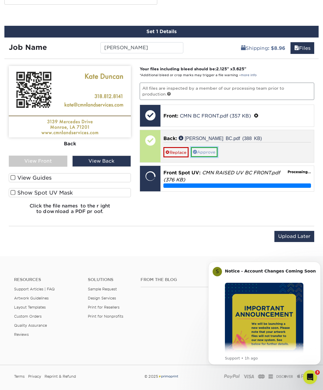
click at [205, 152] on link "Approve" at bounding box center [204, 152] width 27 height 10
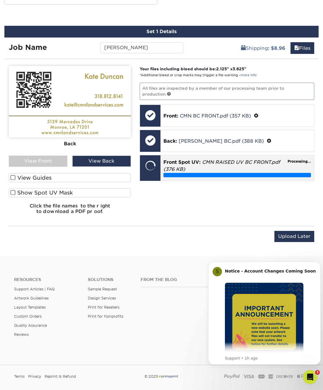
click at [203, 167] on p "Front Spot UV: CMN RAISED UV BC FRONT.pdf (376 KB)" at bounding box center [238, 166] width 148 height 14
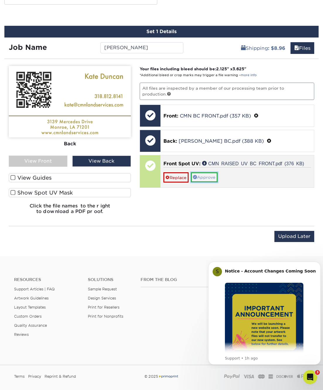
click at [211, 177] on link "Approve" at bounding box center [204, 177] width 27 height 10
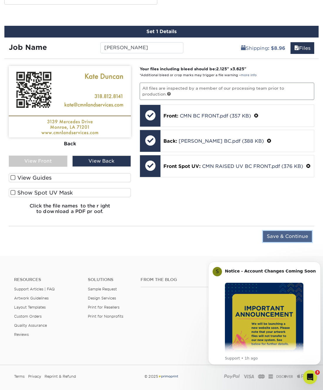
click at [293, 238] on input "Save & Continue" at bounding box center [287, 236] width 49 height 11
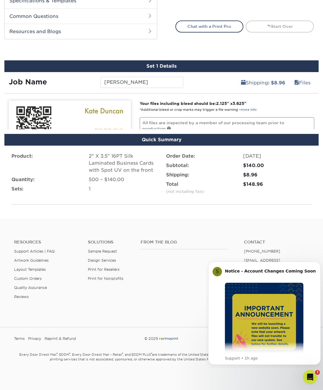
scroll to position [284, 0]
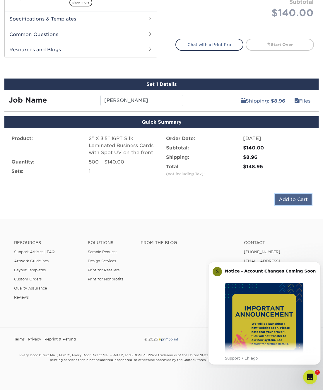
click at [289, 201] on input "Add to Cart" at bounding box center [293, 199] width 37 height 11
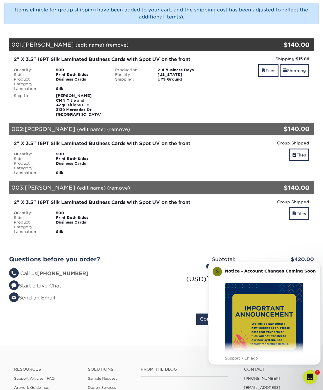
scroll to position [176, 0]
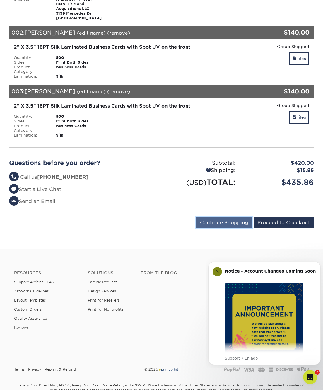
click at [225, 224] on input "Continue Shopping" at bounding box center [224, 222] width 56 height 11
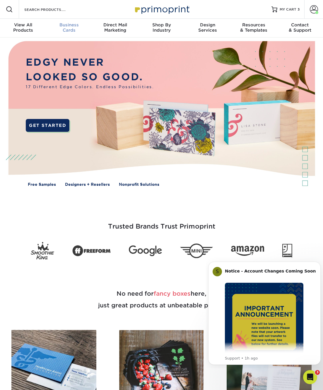
click at [65, 26] on span "Business" at bounding box center [69, 24] width 46 height 5
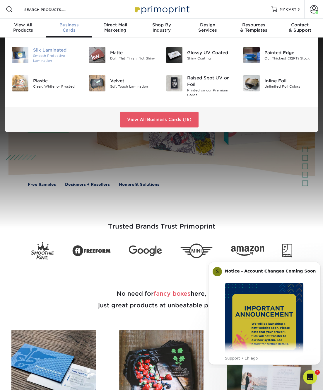
click at [43, 56] on div "Smooth Protective Lamination" at bounding box center [56, 58] width 47 height 10
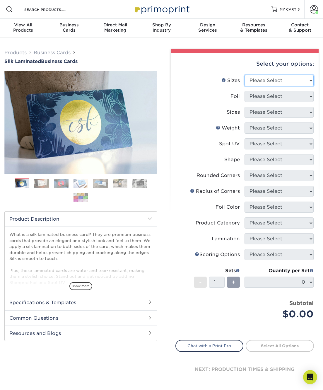
click at [280, 77] on select "Please Select 1.5" x 3.5" - Mini 1.75" x 3.5" - Mini 2" x 2" - Square 2" x 3" -…" at bounding box center [279, 80] width 69 height 11
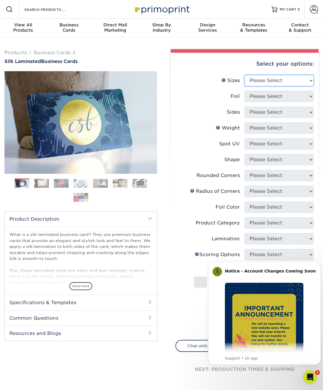
select select "2.00x3.50"
click at [245, 75] on select "Please Select 1.5" x 3.5" - Mini 1.75" x 3.5" - Mini 2" x 2" - Square 2" x 3" -…" at bounding box center [279, 80] width 69 height 11
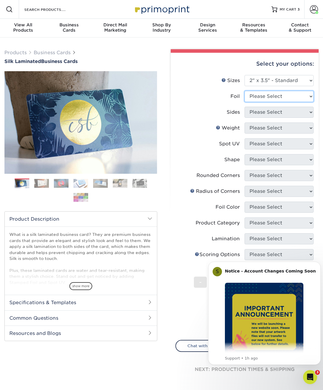
click at [270, 94] on select "Please Select Yes No" at bounding box center [279, 96] width 69 height 11
select select "0"
click at [245, 91] on select "Please Select Yes No" at bounding box center [279, 96] width 69 height 11
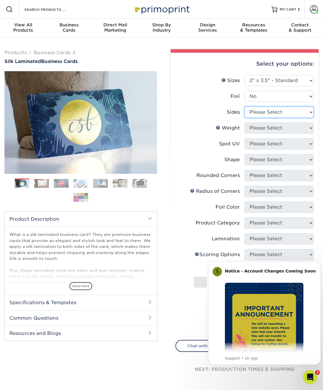
click at [266, 112] on select "Please Select Print Both Sides Print Front Only" at bounding box center [279, 112] width 69 height 11
select select "13abbda7-1d64-4f25-8bb2-c179b224825d"
click at [245, 107] on select "Please Select Print Both Sides Print Front Only" at bounding box center [279, 112] width 69 height 11
click at [264, 128] on select "Please Select 16PT" at bounding box center [279, 128] width 69 height 11
select select "16PT"
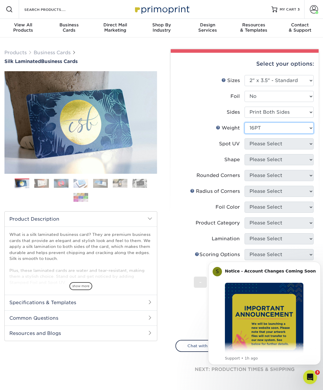
click at [245, 123] on select "Please Select 16PT" at bounding box center [279, 128] width 69 height 11
click at [260, 144] on select "Please Select No Spot UV Front and Back (Both Sides) Front Only Back Only" at bounding box center [279, 143] width 69 height 11
select select "1"
click at [245, 138] on select "Please Select No Spot UV Front and Back (Both Sides) Front Only Back Only" at bounding box center [279, 143] width 69 height 11
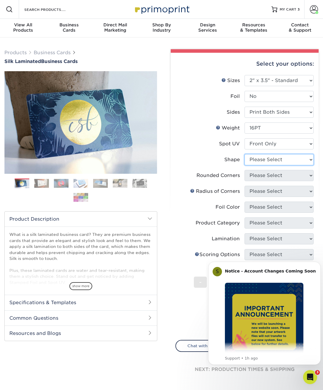
click at [265, 157] on select "Please Select Standard" at bounding box center [279, 159] width 69 height 11
select select "standard"
click at [245, 154] on select "Please Select Standard" at bounding box center [279, 159] width 69 height 11
click at [258, 177] on select "Please Select Yes - Round 2 Corners Yes - Round 4 Corners No" at bounding box center [279, 175] width 69 height 11
select select "0"
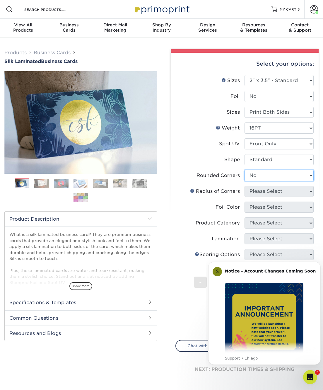
click at [245, 170] on select "Please Select Yes - Round 2 Corners Yes - Round 4 Corners No" at bounding box center [279, 175] width 69 height 11
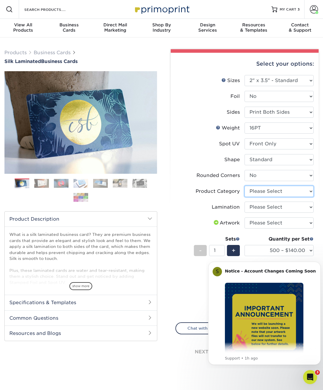
click at [264, 192] on select "Please Select Business Cards" at bounding box center [279, 191] width 69 height 11
select select "3b5148f1-0588-4f88-a218-97bcfdce65c1"
click at [245, 186] on select "Please Select Business Cards" at bounding box center [279, 191] width 69 height 11
click at [267, 206] on select "Please Select Silk" at bounding box center [279, 207] width 69 height 11
select select "ccacb42f-45f7-42d3-bbd3-7c8421cf37f0"
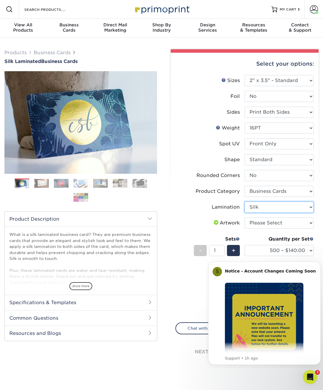
click at [245, 202] on select "Please Select Silk" at bounding box center [279, 207] width 69 height 11
click at [269, 223] on select "Please Select I will upload files I need a design - $100" at bounding box center [279, 223] width 69 height 11
select select "upload"
click at [245, 218] on select "Please Select I will upload files I need a design - $100" at bounding box center [279, 223] width 69 height 11
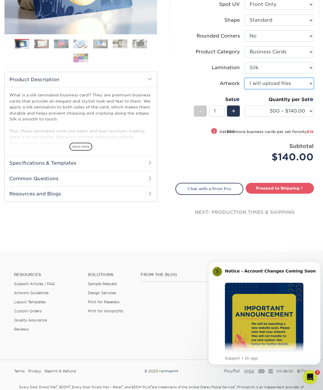
scroll to position [147, 0]
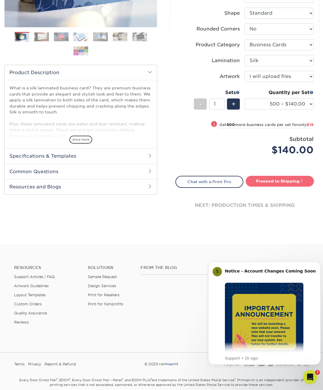
click at [276, 182] on link "Proceed to Shipping" at bounding box center [280, 181] width 68 height 11
type input "Set 1"
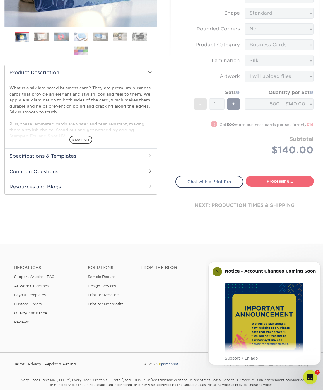
select select "85ce60e7-a328-46a2-a5ad-0d758dae0b71"
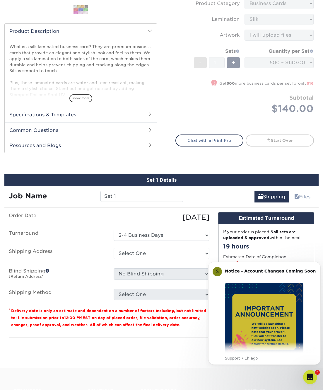
scroll to position [337, 0]
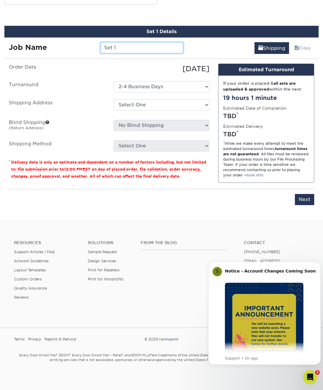
click at [125, 47] on input "Set 1" at bounding box center [142, 47] width 83 height 11
type input "[PERSON_NAME]"
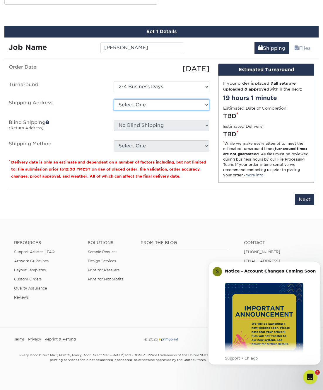
click at [150, 104] on select "Select One Headquarters + Add New Address" at bounding box center [162, 104] width 96 height 11
select select "282114"
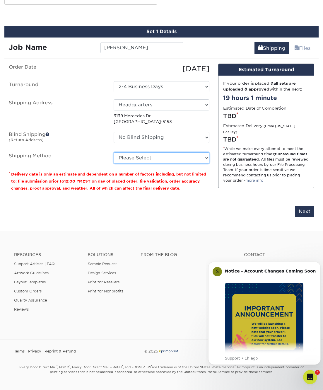
click at [152, 158] on select "Please Select Ground Shipping (+$8.96) 3 Day Shipping Service (+$15.34) 2 Day A…" at bounding box center [162, 157] width 96 height 11
select select "03"
click at [114, 152] on select "Please Select Ground Shipping (+$8.96) 3 Day Shipping Service (+$15.34) 2 Day A…" at bounding box center [162, 157] width 96 height 11
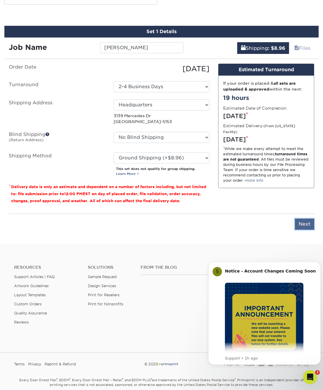
click at [308, 227] on input "Next" at bounding box center [304, 224] width 19 height 11
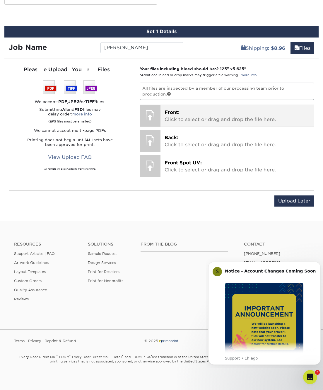
click at [185, 112] on p "Front: Click to select or drag and drop the file here." at bounding box center [237, 116] width 145 height 14
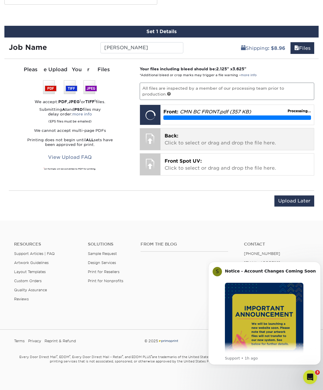
click at [173, 140] on p "Back: Click to select or drag and drop the file here." at bounding box center [237, 140] width 145 height 14
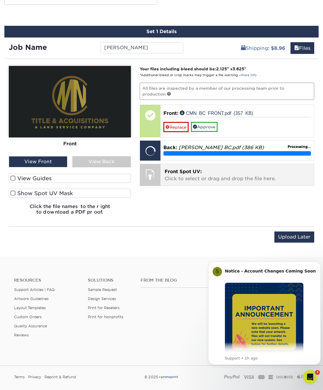
click at [200, 164] on div "Front Spot UV: Click to select or drag and drop the file here. Choose file" at bounding box center [238, 175] width 154 height 22
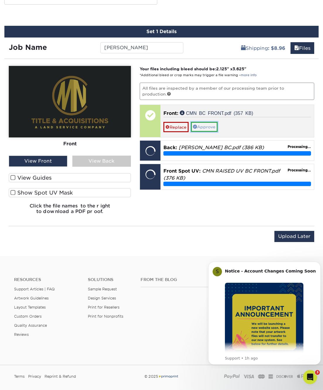
click at [201, 124] on link "Approve" at bounding box center [204, 127] width 27 height 10
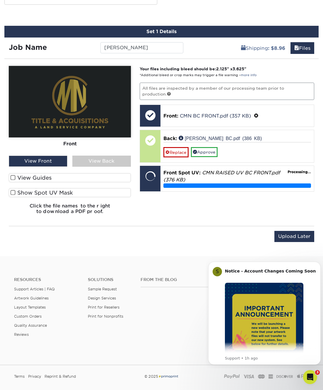
click at [105, 161] on div "View Back" at bounding box center [101, 161] width 59 height 11
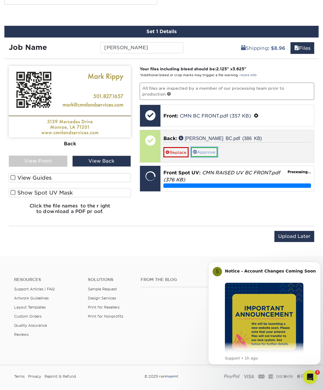
click at [213, 152] on link "Approve" at bounding box center [204, 152] width 27 height 10
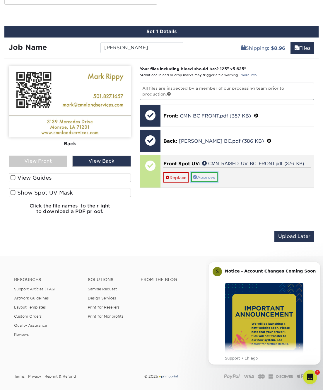
click at [201, 174] on link "Approve" at bounding box center [204, 177] width 27 height 10
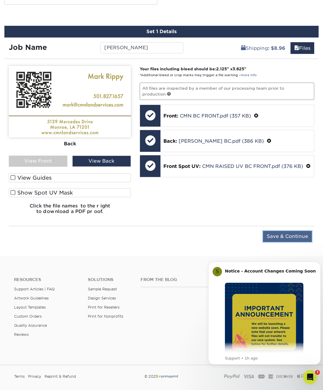
click at [302, 234] on input "Save & Continue" at bounding box center [287, 236] width 49 height 11
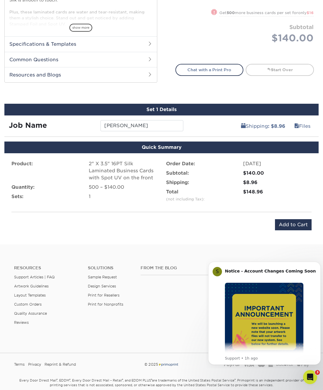
scroll to position [284, 0]
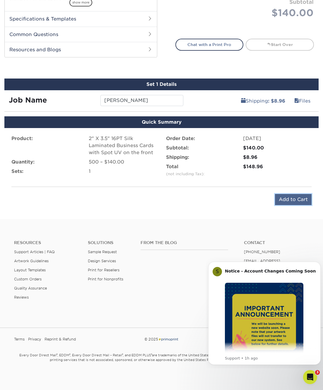
click at [290, 199] on input "Add to Cart" at bounding box center [293, 199] width 37 height 11
click at [319, 266] on button "Dismiss notification" at bounding box center [320, 264] width 8 height 8
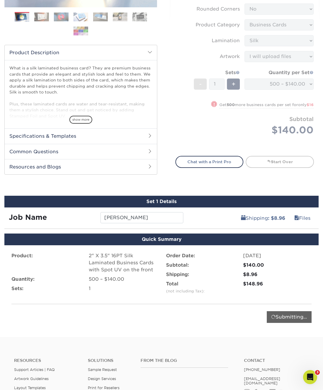
scroll to position [0, 0]
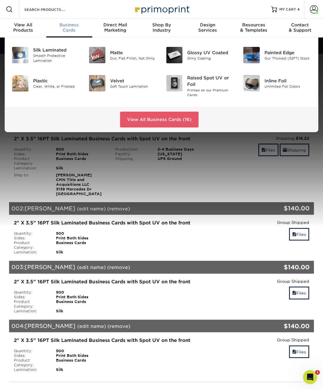
click at [67, 26] on span "Business" at bounding box center [69, 24] width 46 height 5
click at [58, 51] on div "Silk Laminated" at bounding box center [56, 50] width 47 height 6
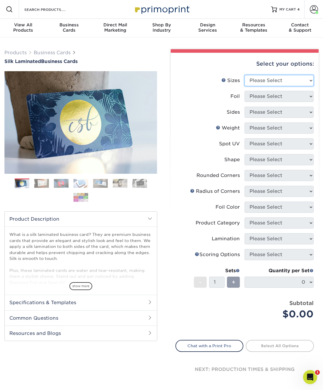
click at [295, 81] on select "Please Select 1.5" x 3.5" - Mini 1.75" x 3.5" - Mini 2" x 2" - Square 2" x 3" -…" at bounding box center [279, 80] width 69 height 11
select select "2.00x3.50"
click at [245, 75] on select "Please Select 1.5" x 3.5" - Mini 1.75" x 3.5" - Mini 2" x 2" - Square 2" x 3" -…" at bounding box center [279, 80] width 69 height 11
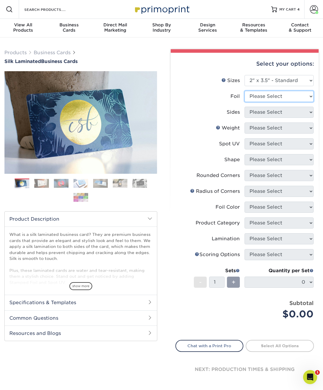
drag, startPoint x: 284, startPoint y: 96, endPoint x: 284, endPoint y: 102, distance: 6.2
click at [284, 96] on select "Please Select Yes No" at bounding box center [279, 96] width 69 height 11
select select "0"
click at [245, 91] on select "Please Select Yes No" at bounding box center [279, 96] width 69 height 11
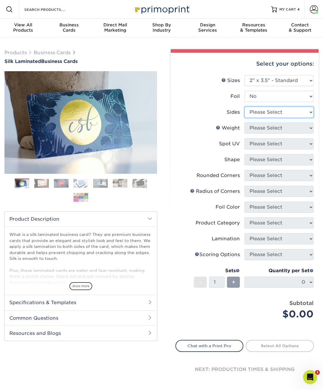
click at [284, 114] on select "Please Select Print Both Sides Print Front Only" at bounding box center [279, 112] width 69 height 11
select select "13abbda7-1d64-4f25-8bb2-c179b224825d"
click at [245, 107] on select "Please Select Print Both Sides Print Front Only" at bounding box center [279, 112] width 69 height 11
click at [279, 130] on select "Please Select 16PT" at bounding box center [279, 128] width 69 height 11
select select "16PT"
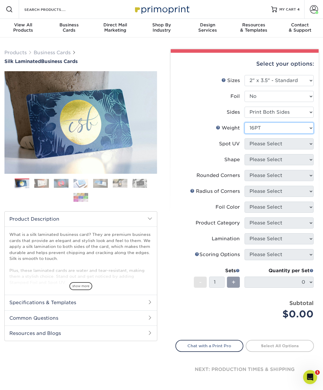
click at [245, 123] on select "Please Select 16PT" at bounding box center [279, 128] width 69 height 11
click at [278, 140] on select "Please Select No Spot UV Front and Back (Both Sides) Front Only Back Only" at bounding box center [279, 143] width 69 height 11
select select "1"
click at [245, 138] on select "Please Select No Spot UV Front and Back (Both Sides) Front Only Back Only" at bounding box center [279, 143] width 69 height 11
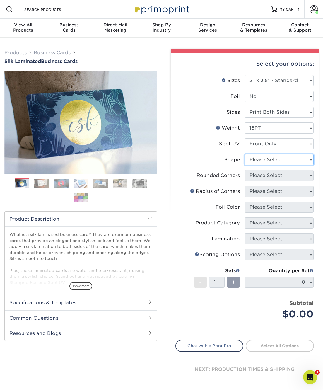
click at [277, 162] on select "Please Select Standard" at bounding box center [279, 159] width 69 height 11
select select "standard"
click at [245, 154] on select "Please Select Standard" at bounding box center [279, 159] width 69 height 11
click at [274, 175] on select "Please Select Yes - Round 2 Corners Yes - Round 4 Corners No" at bounding box center [279, 175] width 69 height 11
select select "0"
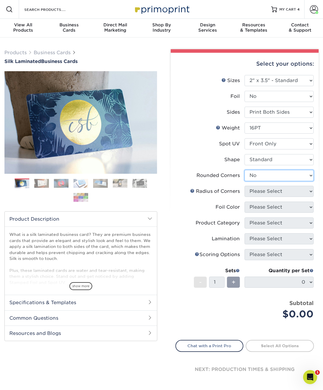
click at [245, 170] on select "Please Select Yes - Round 2 Corners Yes - Round 4 Corners No" at bounding box center [279, 175] width 69 height 11
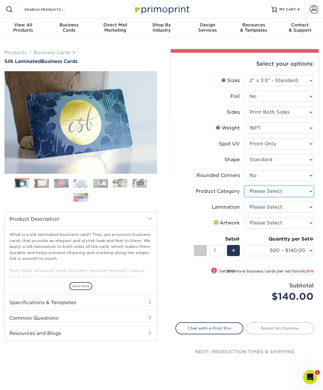
click at [274, 193] on select "Please Select Business Cards" at bounding box center [279, 191] width 69 height 11
select select "3b5148f1-0588-4f88-a218-97bcfdce65c1"
click at [245, 186] on select "Please Select Business Cards" at bounding box center [279, 191] width 69 height 11
click at [275, 208] on select "Please Select Silk" at bounding box center [279, 207] width 69 height 11
select select "ccacb42f-45f7-42d3-bbd3-7c8421cf37f0"
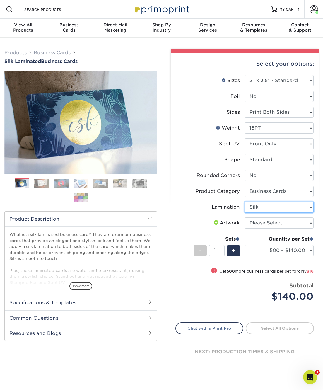
click at [245, 202] on select "Please Select Silk" at bounding box center [279, 207] width 69 height 11
click at [271, 220] on select "Please Select I will upload files I need a design - $100" at bounding box center [279, 223] width 69 height 11
select select "upload"
click at [245, 218] on select "Please Select I will upload files I need a design - $100" at bounding box center [279, 223] width 69 height 11
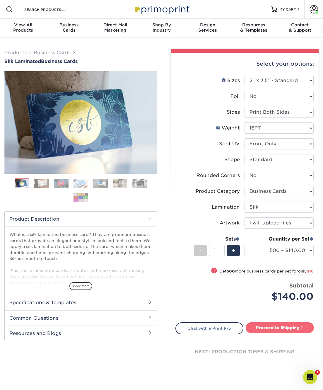
click at [265, 324] on link "Proceed to Shipping" at bounding box center [280, 328] width 68 height 11
type input "Set 1"
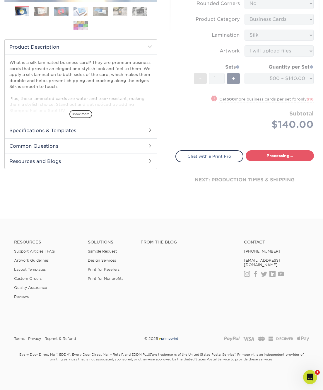
select select "85ce60e7-a328-46a2-a5ad-0d758dae0b71"
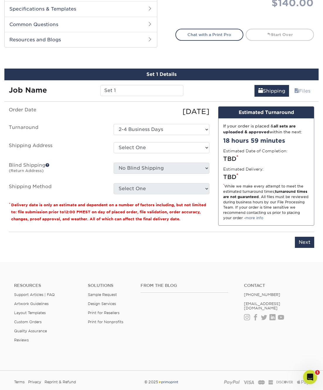
scroll to position [337, 0]
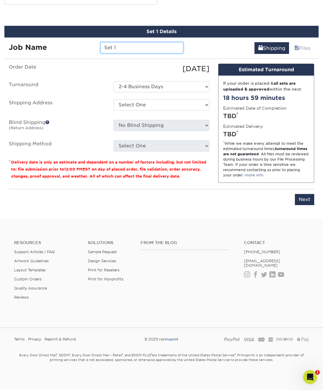
click at [125, 49] on input "Set 1" at bounding box center [142, 47] width 83 height 11
type input "[PERSON_NAME]"
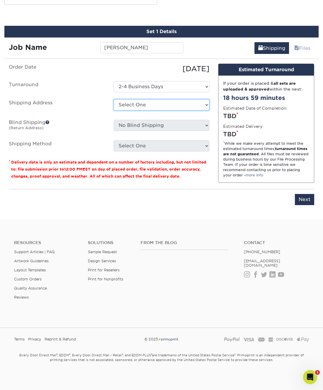
click at [143, 103] on select "Select One Headquarters + Add New Address" at bounding box center [162, 104] width 96 height 11
select select "282114"
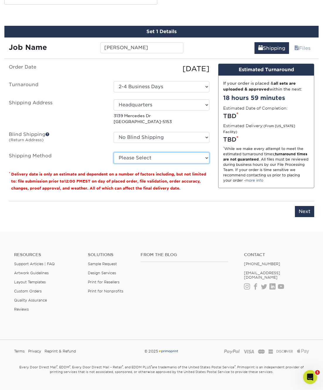
click at [156, 157] on select "Please Select Ground Shipping (+$8.96) 3 Day Shipping Service (+$15.34) 2 Day A…" at bounding box center [162, 157] width 96 height 11
select select "03"
click at [114, 152] on select "Please Select Ground Shipping (+$8.96) 3 Day Shipping Service (+$15.34) 2 Day A…" at bounding box center [162, 157] width 96 height 11
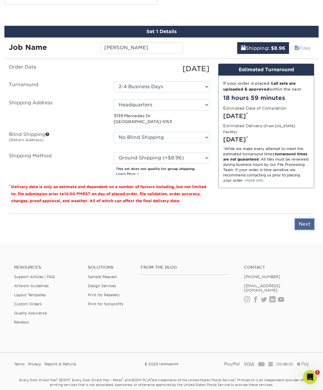
click at [306, 222] on input "Next" at bounding box center [304, 224] width 19 height 11
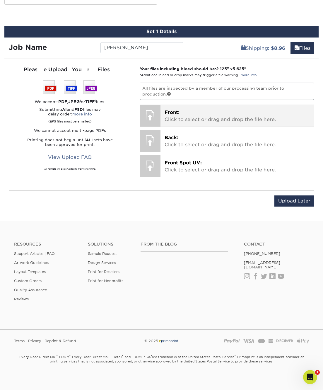
click at [173, 117] on p "Front: Click to select or drag and drop the file here." at bounding box center [237, 116] width 145 height 14
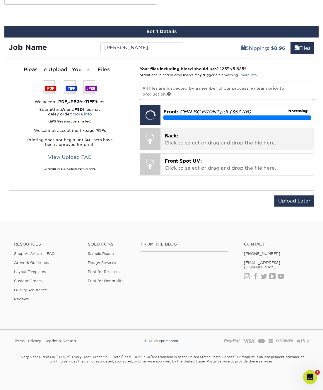
click at [181, 141] on p "Back: Click to select or drag and drop the file here." at bounding box center [237, 140] width 145 height 14
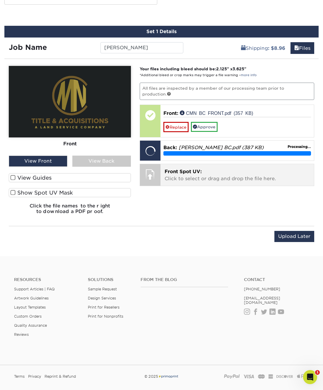
click at [201, 174] on p "Front Spot UV: Click to select or drag and drop the file here." at bounding box center [237, 175] width 145 height 14
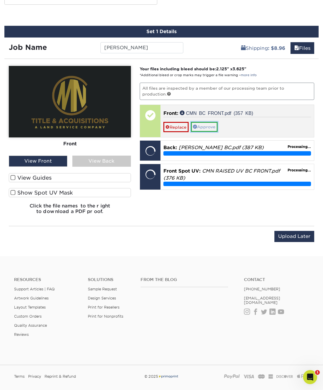
click at [216, 126] on link "Approve" at bounding box center [204, 127] width 27 height 10
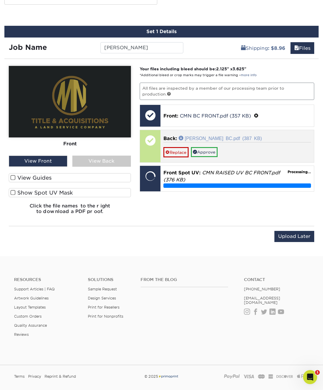
click at [210, 137] on link "RYAN FULLERTON BC.pdf (387 KB)" at bounding box center [220, 138] width 83 height 5
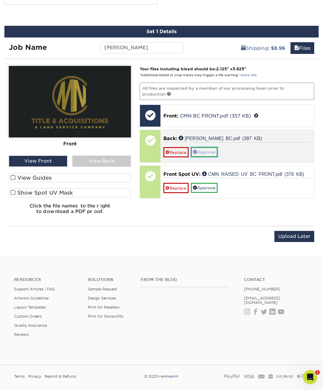
click at [207, 151] on link "Approve" at bounding box center [204, 152] width 27 height 10
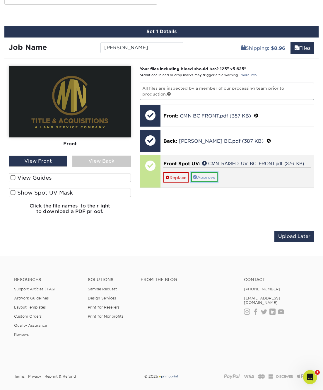
click at [204, 177] on link "Approve" at bounding box center [204, 177] width 27 height 10
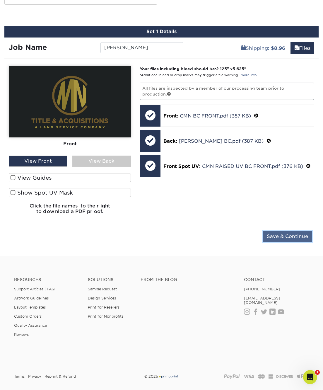
click at [296, 238] on input "Save & Continue" at bounding box center [287, 236] width 49 height 11
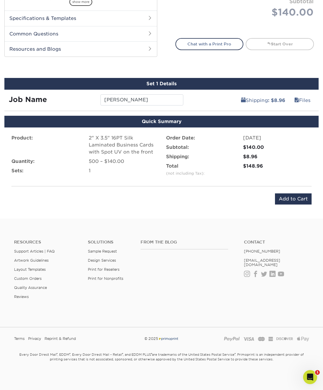
scroll to position [284, 0]
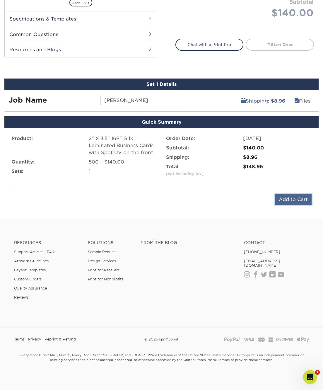
click at [288, 201] on input "Add to Cart" at bounding box center [293, 199] width 37 height 11
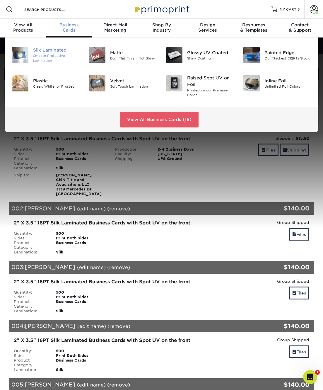
click at [57, 63] on div "Smooth Protective Lamination" at bounding box center [56, 58] width 47 height 10
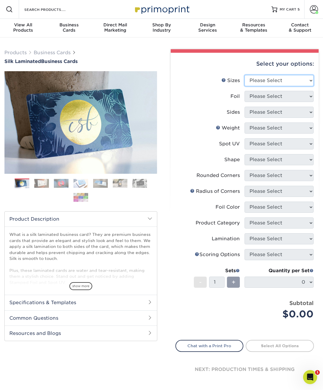
click at [268, 78] on select "Please Select 1.5" x 3.5" - Mini 1.75" x 3.5" - Mini 2" x 2" - Square 2" x 3" -…" at bounding box center [279, 80] width 69 height 11
select select "2.00x3.50"
click at [245, 75] on select "Please Select 1.5" x 3.5" - Mini 1.75" x 3.5" - Mini 2" x 2" - Square 2" x 3" -…" at bounding box center [279, 80] width 69 height 11
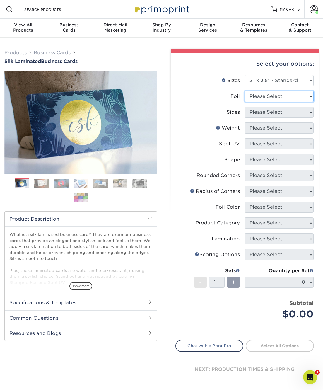
click at [274, 101] on select "Please Select Yes No" at bounding box center [279, 96] width 69 height 11
select select "0"
click at [245, 91] on select "Please Select Yes No" at bounding box center [279, 96] width 69 height 11
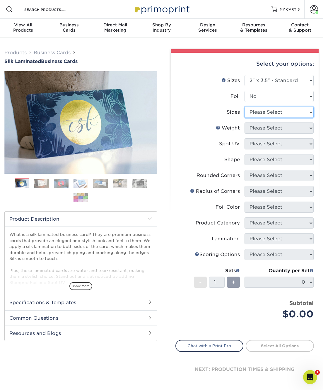
click at [260, 114] on select "Please Select Print Both Sides Print Front Only" at bounding box center [279, 112] width 69 height 11
select select "13abbda7-1d64-4f25-8bb2-c179b224825d"
click at [245, 107] on select "Please Select Print Both Sides Print Front Only" at bounding box center [279, 112] width 69 height 11
click at [258, 129] on select "Please Select 16PT" at bounding box center [279, 128] width 69 height 11
select select "16PT"
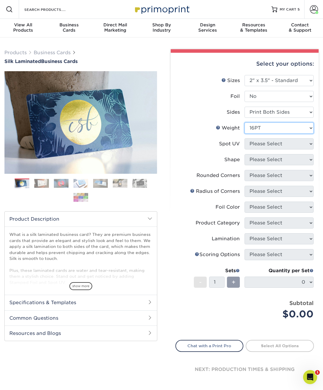
click at [245, 123] on select "Please Select 16PT" at bounding box center [279, 128] width 69 height 11
click at [253, 144] on select "Please Select No Spot UV Front and Back (Both Sides) Front Only Back Only" at bounding box center [279, 143] width 69 height 11
select select "1"
click at [245, 138] on select "Please Select No Spot UV Front and Back (Both Sides) Front Only Back Only" at bounding box center [279, 143] width 69 height 11
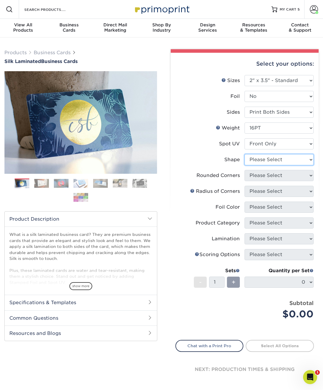
click at [257, 159] on select "Please Select Standard" at bounding box center [279, 159] width 69 height 11
select select "standard"
click at [245, 154] on select "Please Select Standard" at bounding box center [279, 159] width 69 height 11
click at [257, 174] on select "Please Select Yes - Round 2 Corners Yes - Round 4 Corners No" at bounding box center [279, 175] width 69 height 11
select select "0"
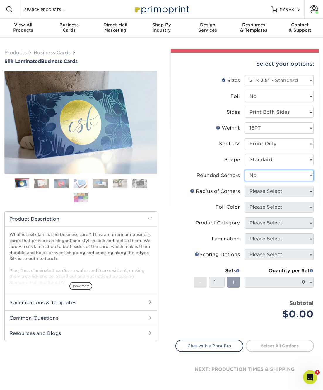
click at [245, 170] on select "Please Select Yes - Round 2 Corners Yes - Round 4 Corners No" at bounding box center [279, 175] width 69 height 11
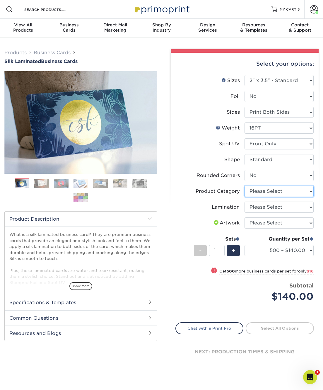
click at [262, 193] on select "Please Select Business Cards" at bounding box center [279, 191] width 69 height 11
select select "3b5148f1-0588-4f88-a218-97bcfdce65c1"
click at [245, 186] on select "Please Select Business Cards" at bounding box center [279, 191] width 69 height 11
click at [259, 207] on select "Please Select Silk" at bounding box center [279, 207] width 69 height 11
select select "ccacb42f-45f7-42d3-bbd3-7c8421cf37f0"
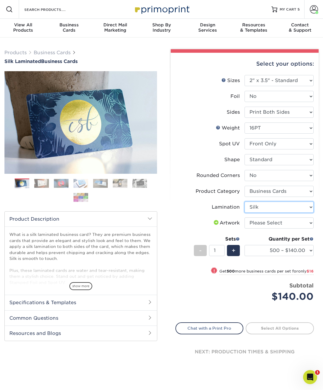
click at [245, 202] on select "Please Select Silk" at bounding box center [279, 207] width 69 height 11
click at [260, 223] on select "Please Select I will upload files I need a design - $100" at bounding box center [279, 223] width 69 height 11
select select "upload"
click at [245, 218] on select "Please Select I will upload files I need a design - $100" at bounding box center [279, 223] width 69 height 11
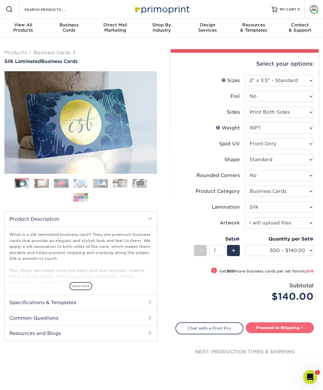
click at [274, 328] on link "Proceed to Shipping" at bounding box center [280, 328] width 68 height 11
type input "Set 1"
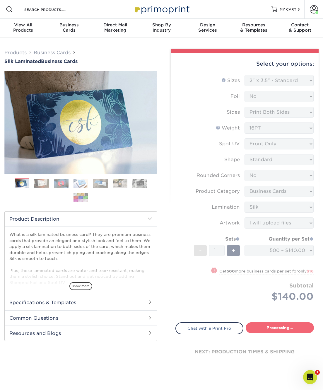
select select "85ce60e7-a328-46a2-a5ad-0d758dae0b71"
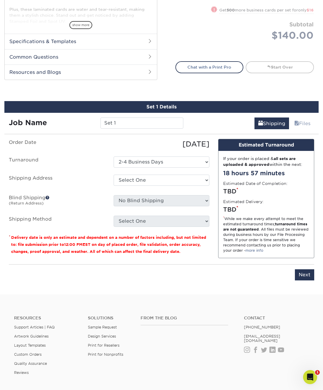
scroll to position [337, 0]
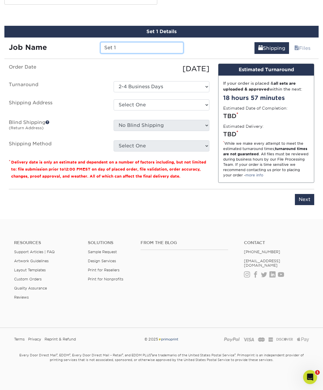
click at [134, 50] on input "Set 1" at bounding box center [142, 47] width 83 height 11
type input "Mike Reese"
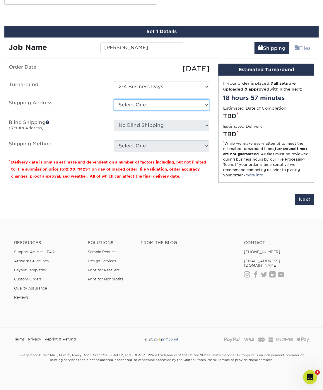
click at [129, 105] on select "Select One Headquarters + Add New Address" at bounding box center [162, 104] width 96 height 11
select select "282114"
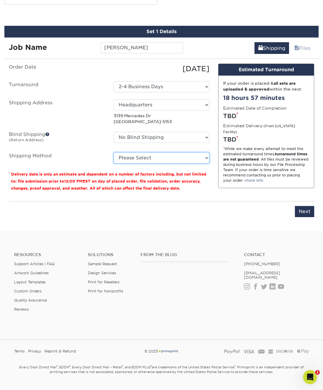
click at [140, 156] on select "Please Select Ground Shipping (+$8.96) 3 Day Shipping Service (+$15.34) 2 Day A…" at bounding box center [162, 157] width 96 height 11
select select "03"
click at [114, 152] on select "Please Select Ground Shipping (+$8.96) 3 Day Shipping Service (+$15.34) 2 Day A…" at bounding box center [162, 157] width 96 height 11
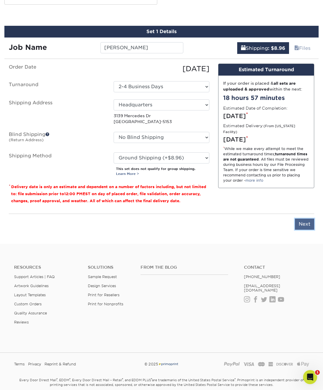
click at [304, 225] on input "Next" at bounding box center [304, 224] width 19 height 11
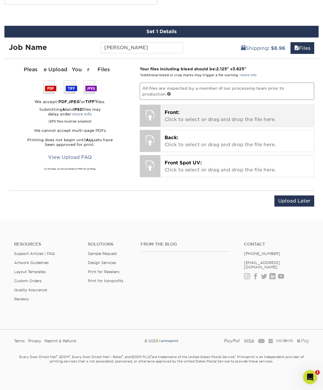
click at [188, 109] on p "Front: Click to select or drag and drop the file here." at bounding box center [237, 116] width 145 height 14
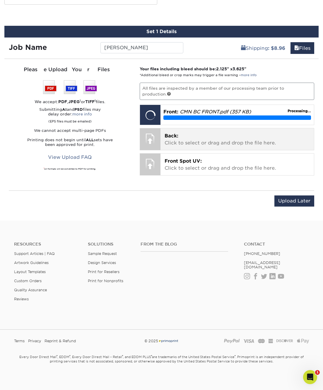
click at [219, 145] on p "Back: Click to select or drag and drop the file here." at bounding box center [237, 140] width 145 height 14
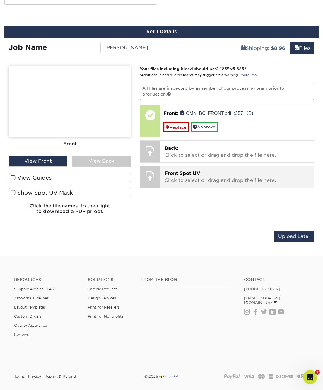
click at [214, 177] on p "Front Spot UV: Click to select or drag and drop the file here." at bounding box center [237, 177] width 145 height 14
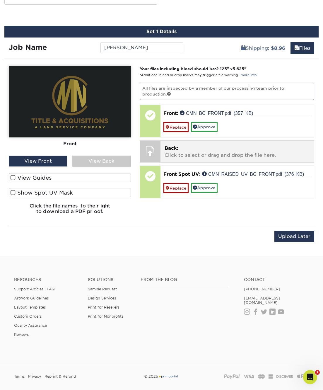
click at [180, 152] on p "Back: Click to select or drag and drop the file here." at bounding box center [237, 152] width 145 height 14
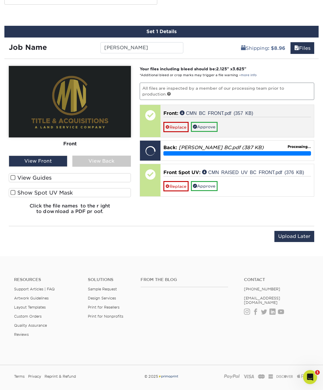
click at [159, 114] on div at bounding box center [150, 115] width 21 height 21
click at [207, 124] on link "Approve" at bounding box center [204, 127] width 27 height 10
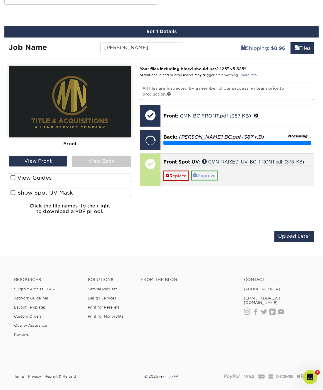
click at [203, 166] on p "Front Spot UV: CMN RAISED UV BC FRONT.pdf (376 KB)" at bounding box center [238, 162] width 148 height 7
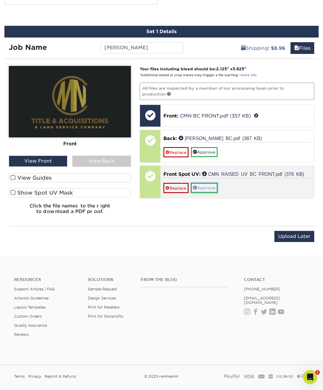
click at [201, 186] on link "Approve" at bounding box center [204, 188] width 27 height 10
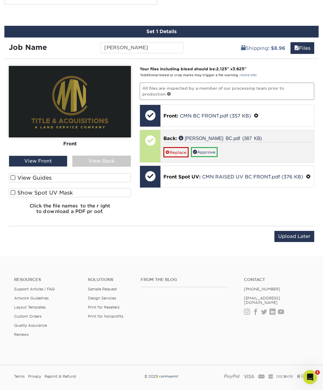
click at [155, 153] on div at bounding box center [150, 146] width 21 height 32
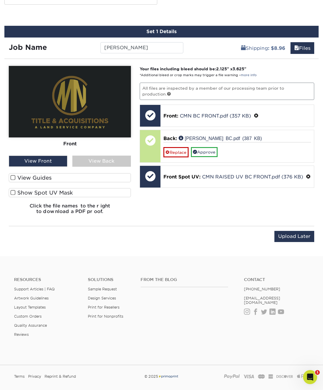
click at [99, 160] on div "View Back" at bounding box center [101, 161] width 59 height 11
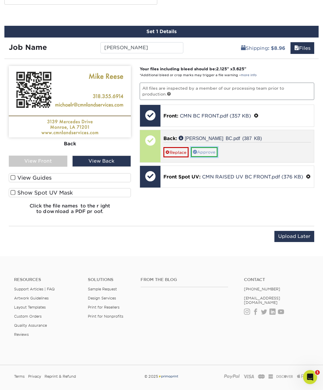
click at [205, 152] on link "Approve" at bounding box center [204, 152] width 27 height 10
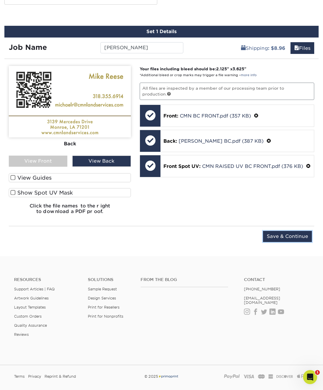
click at [291, 240] on input "Save & Continue" at bounding box center [287, 236] width 49 height 11
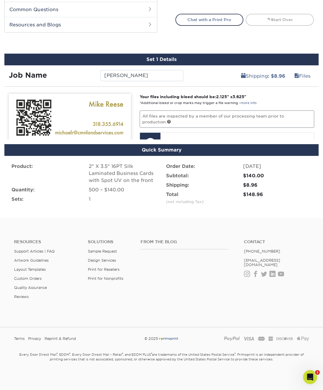
scroll to position [284, 0]
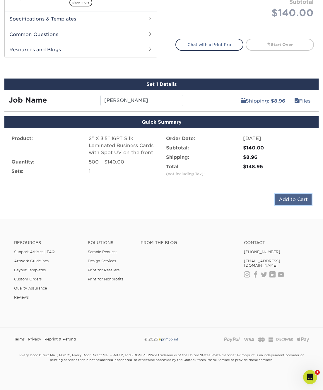
click at [293, 199] on input "Add to Cart" at bounding box center [293, 199] width 37 height 11
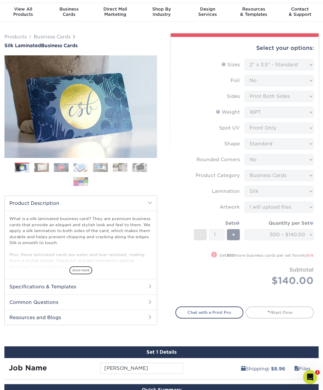
scroll to position [0, 0]
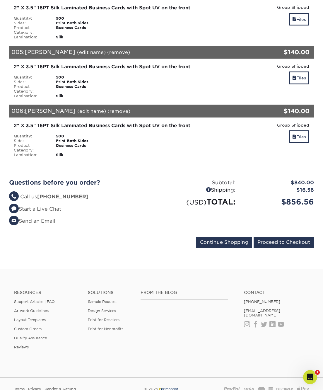
scroll to position [383, 0]
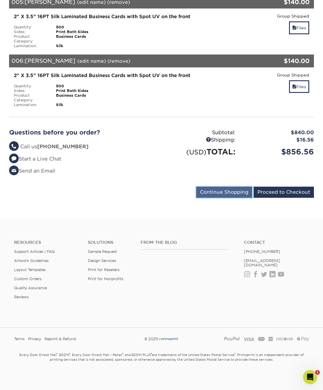
click at [237, 192] on input "Continue Shopping" at bounding box center [224, 192] width 56 height 11
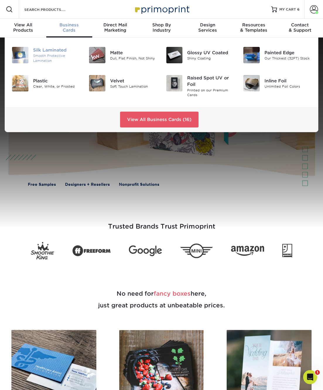
click at [54, 56] on div "Smooth Protective Lamination" at bounding box center [56, 58] width 47 height 10
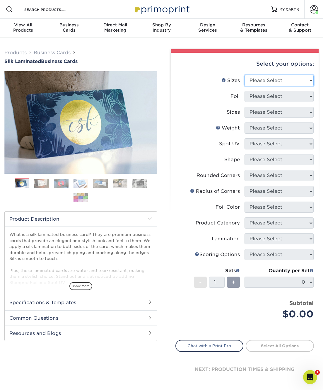
click at [292, 81] on select "Please Select 1.5" x 3.5" - Mini 1.75" x 3.5" - Mini 2" x 2" - Square 2" x 3" -…" at bounding box center [279, 80] width 69 height 11
select select "2.00x3.50"
click at [245, 75] on select "Please Select 1.5" x 3.5" - Mini 1.75" x 3.5" - Mini 2" x 2" - Square 2" x 3" -…" at bounding box center [279, 80] width 69 height 11
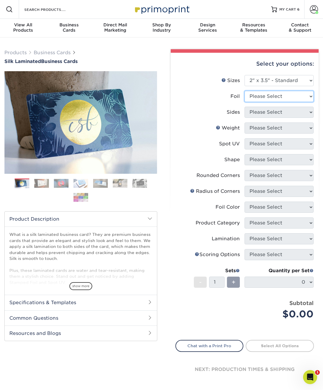
click at [275, 93] on select "Please Select Yes No" at bounding box center [279, 96] width 69 height 11
click at [245, 91] on select "Please Select Yes No" at bounding box center [279, 96] width 69 height 11
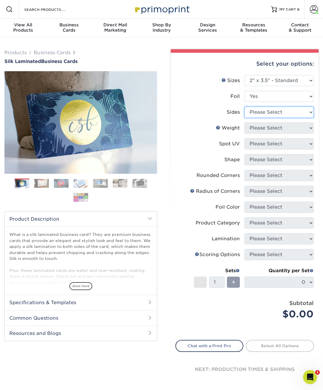
click at [282, 110] on select "Please Select Print Both Sides - Foil Both Sides Print Both Sides - Foil Front …" at bounding box center [279, 112] width 69 height 11
click at [284, 97] on select "Please Select Yes No" at bounding box center [279, 96] width 69 height 11
select select "0"
click at [245, 91] on select "Please Select Yes No" at bounding box center [279, 96] width 69 height 11
click at [280, 108] on select "Please Select Print Both Sides Print Front Only" at bounding box center [279, 112] width 69 height 11
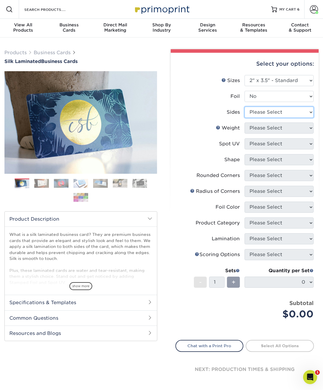
select select "13abbda7-1d64-4f25-8bb2-c179b224825d"
click at [245, 107] on select "Please Select Print Both Sides Print Front Only" at bounding box center [279, 112] width 69 height 11
click at [274, 126] on select "Please Select 16PT" at bounding box center [279, 128] width 69 height 11
select select "16PT"
click at [245, 123] on select "Please Select 16PT" at bounding box center [279, 128] width 69 height 11
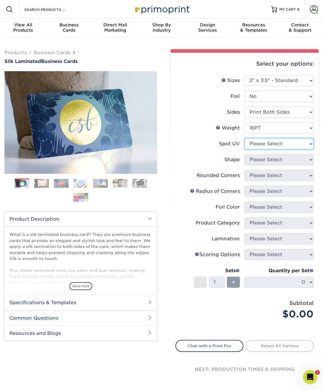
click at [270, 141] on select "Please Select No Spot UV Front and Back (Both Sides) Front Only Back Only" at bounding box center [279, 143] width 69 height 11
select select "1"
click at [245, 138] on select "Please Select No Spot UV Front and Back (Both Sides) Front Only Back Only" at bounding box center [279, 143] width 69 height 11
click at [256, 158] on select "Please Select Standard" at bounding box center [279, 159] width 69 height 11
select select "standard"
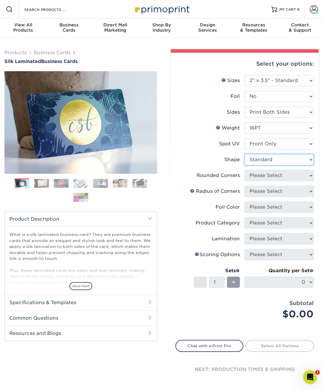
click at [245, 154] on select "Please Select Standard" at bounding box center [279, 159] width 69 height 11
click at [267, 175] on select "Please Select Yes - Round 2 Corners Yes - Round 4 Corners No" at bounding box center [279, 175] width 69 height 11
select select "0"
click at [245, 170] on select "Please Select Yes - Round 2 Corners Yes - Round 4 Corners No" at bounding box center [279, 175] width 69 height 11
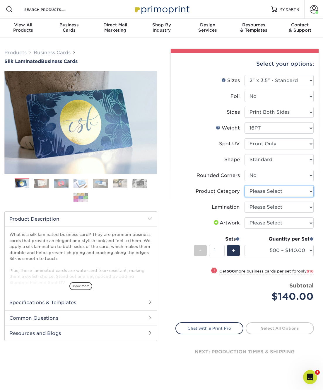
click at [273, 191] on select "Please Select Business Cards" at bounding box center [279, 191] width 69 height 11
select select "3b5148f1-0588-4f88-a218-97bcfdce65c1"
click at [245, 186] on select "Please Select Business Cards" at bounding box center [279, 191] width 69 height 11
click at [287, 212] on select "Please Select Silk" at bounding box center [279, 207] width 69 height 11
select select "ccacb42f-45f7-42d3-bbd3-7c8421cf37f0"
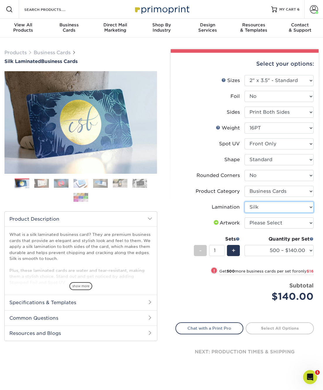
click at [245, 202] on select "Please Select Silk" at bounding box center [279, 207] width 69 height 11
click at [287, 223] on select "Please Select I will upload files I need a design - $100" at bounding box center [279, 223] width 69 height 11
select select "upload"
click at [245, 218] on select "Please Select I will upload files I need a design - $100" at bounding box center [279, 223] width 69 height 11
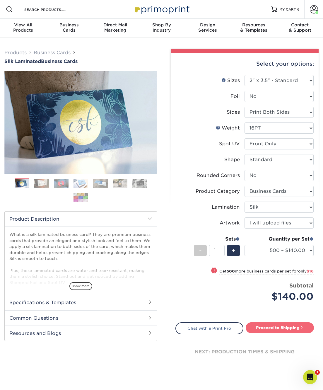
click at [280, 327] on link "Proceed to Shipping" at bounding box center [280, 328] width 68 height 11
type input "Set 1"
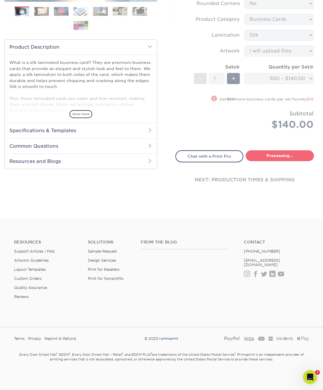
select select "85ce60e7-a328-46a2-a5ad-0d758dae0b71"
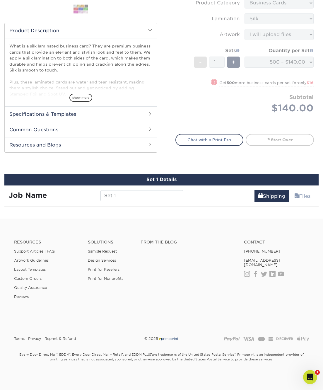
scroll to position [337, 0]
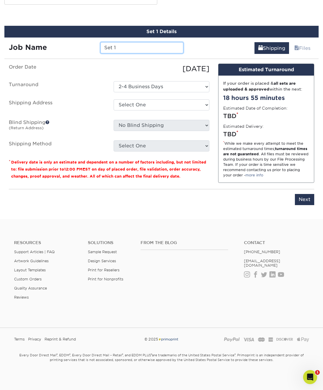
click at [124, 47] on input "Set 1" at bounding box center [142, 47] width 83 height 11
type input "[PERSON_NAME]"
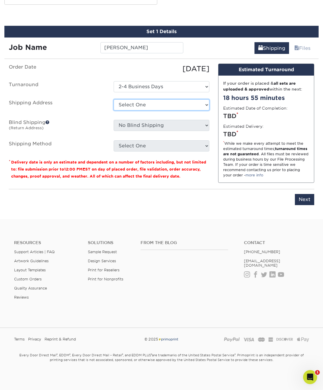
click at [140, 107] on select "Select One Headquarters + Add New Address" at bounding box center [162, 104] width 96 height 11
select select "282114"
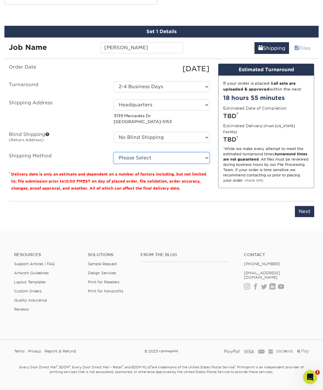
click at [177, 160] on select "Please Select Ground Shipping (+$8.96) 3 Day Shipping Service (+$15.34) 2 Day A…" at bounding box center [162, 157] width 96 height 11
select select "03"
click at [114, 152] on select "Please Select Ground Shipping (+$8.96) 3 Day Shipping Service (+$15.34) 2 Day A…" at bounding box center [162, 157] width 96 height 11
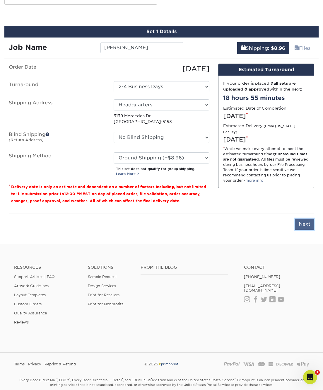
click at [304, 223] on input "Next" at bounding box center [304, 224] width 19 height 11
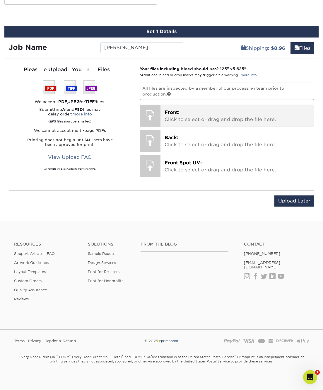
click at [192, 113] on p "Front: Click to select or drag and drop the file here." at bounding box center [237, 116] width 145 height 14
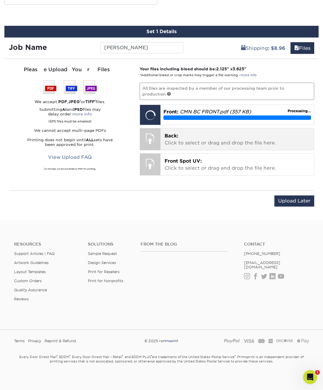
click at [184, 137] on p "Back: Click to select or drag and drop the file here." at bounding box center [237, 140] width 145 height 14
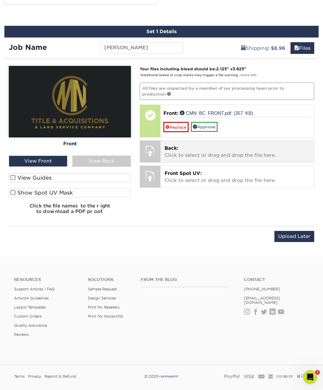
click at [194, 148] on p "Back: Click to select or drag and drop the file here." at bounding box center [237, 152] width 145 height 14
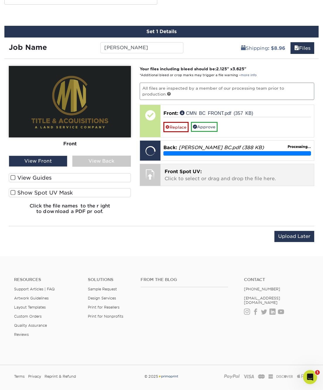
click at [206, 179] on p "Front Spot UV: Click to select or drag and drop the file here." at bounding box center [237, 175] width 145 height 14
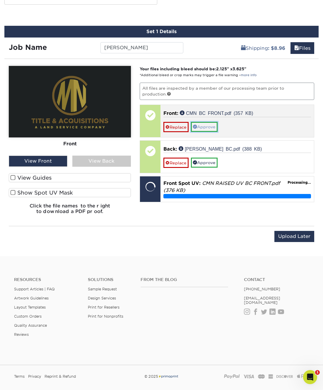
click at [211, 124] on link "Approve" at bounding box center [204, 127] width 27 height 10
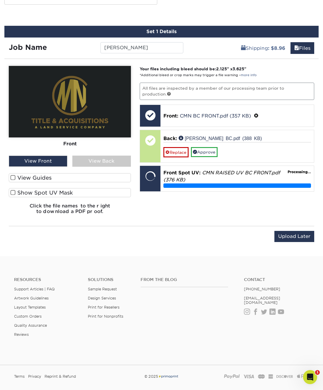
click at [109, 160] on div "View Back" at bounding box center [101, 161] width 59 height 11
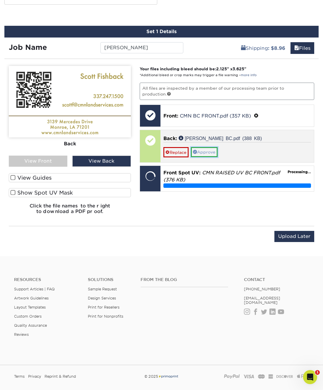
click at [206, 152] on link "Approve" at bounding box center [204, 152] width 27 height 10
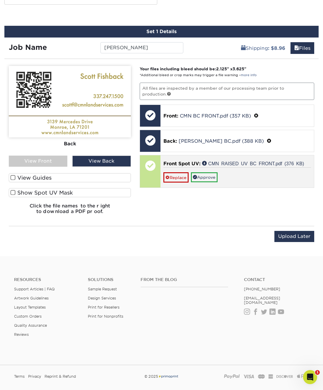
click at [251, 167] on div "Replace Approve" at bounding box center [238, 174] width 148 height 15
click at [206, 177] on link "Approve" at bounding box center [204, 177] width 27 height 10
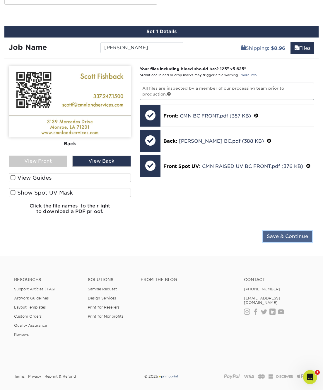
click at [277, 234] on input "Save & Continue" at bounding box center [287, 236] width 49 height 11
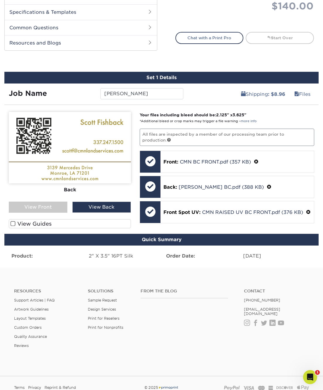
scroll to position [284, 0]
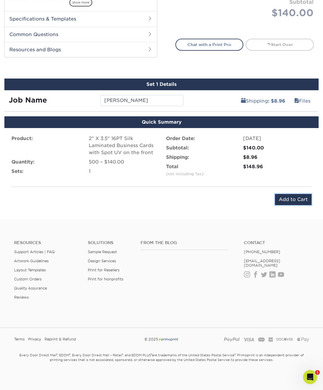
click at [288, 199] on input "Add to Cart" at bounding box center [293, 199] width 37 height 11
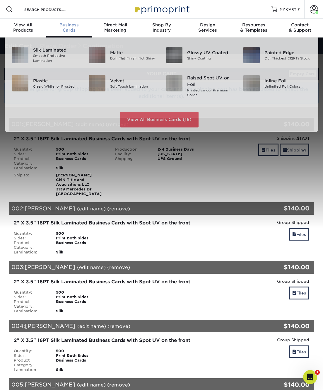
click at [72, 23] on span "Business" at bounding box center [69, 24] width 46 height 5
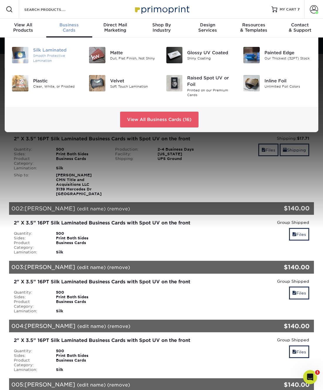
click at [45, 53] on div "Silk Laminated" at bounding box center [56, 50] width 47 height 6
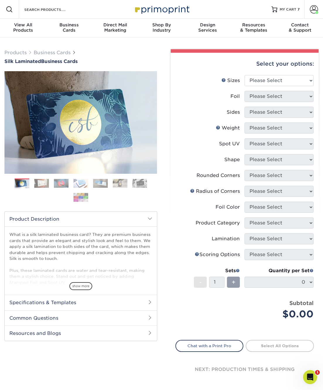
click at [277, 73] on div "Select your options:" at bounding box center [245, 64] width 139 height 22
click at [275, 77] on select "Please Select 1.5" x 3.5" - Mini 1.75" x 3.5" - Mini 2" x 2" - Square 2" x 3" -…" at bounding box center [279, 80] width 69 height 11
select select "2.00x3.50"
click at [245, 75] on select "Please Select 1.5" x 3.5" - Mini 1.75" x 3.5" - Mini 2" x 2" - Square 2" x 3" -…" at bounding box center [279, 80] width 69 height 11
click at [260, 94] on select "Please Select Yes No" at bounding box center [279, 96] width 69 height 11
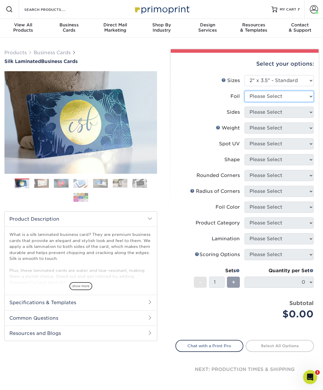
select select "0"
click at [245, 91] on select "Please Select Yes No" at bounding box center [279, 96] width 69 height 11
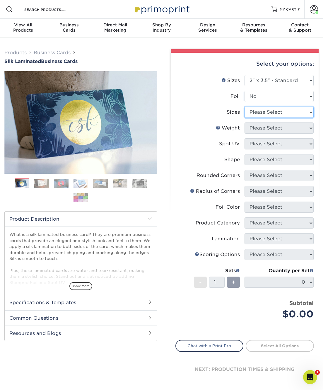
click at [264, 116] on select "Please Select Print Both Sides Print Front Only" at bounding box center [279, 112] width 69 height 11
select select "13abbda7-1d64-4f25-8bb2-c179b224825d"
click at [245, 107] on select "Please Select Print Both Sides Print Front Only" at bounding box center [279, 112] width 69 height 11
click at [260, 125] on select "Please Select 16PT" at bounding box center [279, 128] width 69 height 11
click at [235, 132] on label "Weight Help Weight" at bounding box center [210, 128] width 69 height 11
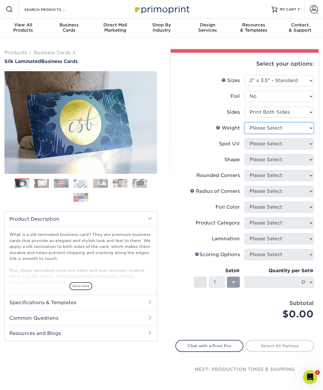
click at [263, 128] on select "Please Select 16PT" at bounding box center [279, 128] width 69 height 11
select select "16PT"
click at [245, 123] on select "Please Select 16PT" at bounding box center [279, 128] width 69 height 11
click at [255, 146] on select "Please Select No Spot UV Front and Back (Both Sides) Front Only Back Only" at bounding box center [279, 143] width 69 height 11
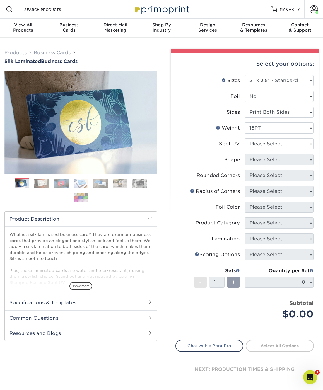
click at [235, 163] on label "Shape" at bounding box center [210, 159] width 69 height 11
click at [266, 143] on select "Please Select No Spot UV Front and Back (Both Sides) Front Only Back Only" at bounding box center [279, 143] width 69 height 11
select select "1"
click at [245, 138] on select "Please Select No Spot UV Front and Back (Both Sides) Front Only Back Only" at bounding box center [279, 143] width 69 height 11
drag, startPoint x: 272, startPoint y: 161, endPoint x: 272, endPoint y: 165, distance: 3.5
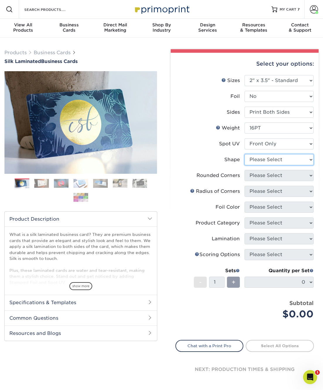
click at [272, 161] on select "Please Select Standard" at bounding box center [279, 159] width 69 height 11
select select "standard"
click at [245, 154] on select "Please Select Standard" at bounding box center [279, 159] width 69 height 11
click at [273, 175] on select "Please Select Yes - Round 2 Corners Yes - Round 4 Corners No" at bounding box center [279, 175] width 69 height 11
select select "0"
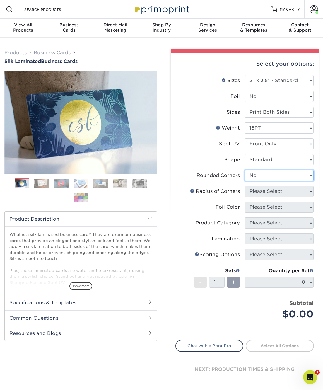
click at [245, 170] on select "Please Select Yes - Round 2 Corners Yes - Round 4 Corners No" at bounding box center [279, 175] width 69 height 11
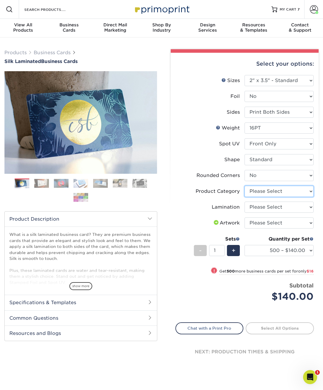
click at [278, 194] on select "Please Select Business Cards" at bounding box center [279, 191] width 69 height 11
select select "3b5148f1-0588-4f88-a218-97bcfdce65c1"
click at [245, 186] on select "Please Select Business Cards" at bounding box center [279, 191] width 69 height 11
click at [282, 206] on select "Please Select Silk" at bounding box center [279, 207] width 69 height 11
select select "ccacb42f-45f7-42d3-bbd3-7c8421cf37f0"
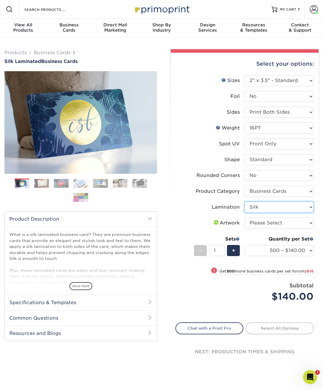
click at [245, 202] on select "Please Select Silk" at bounding box center [279, 207] width 69 height 11
click at [266, 220] on select "Please Select I will upload files I need a design - $100" at bounding box center [279, 223] width 69 height 11
select select "upload"
click at [245, 218] on select "Please Select I will upload files I need a design - $100" at bounding box center [279, 223] width 69 height 11
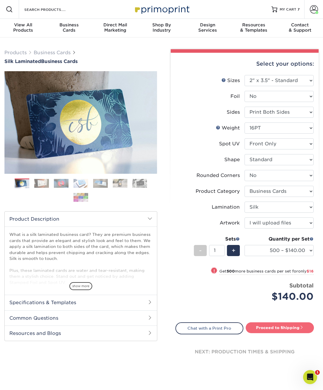
click at [279, 326] on link "Proceed to Shipping" at bounding box center [280, 328] width 68 height 11
type input "Set 1"
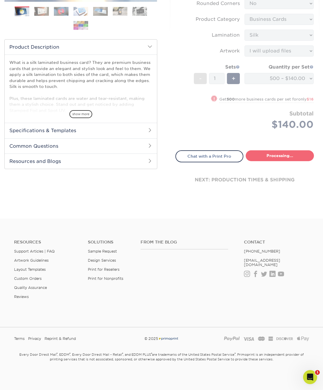
select select "85ce60e7-a328-46a2-a5ad-0d758dae0b71"
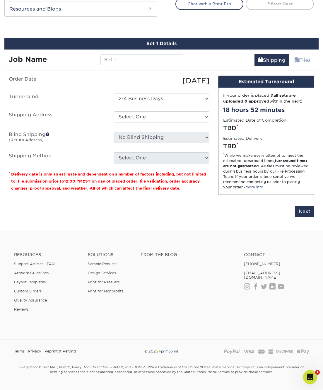
scroll to position [337, 0]
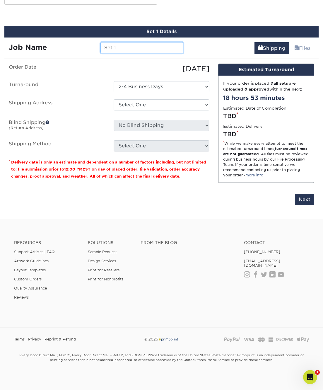
click at [131, 48] on input "Set 1" at bounding box center [142, 47] width 83 height 11
click at [133, 48] on input "Set 1" at bounding box center [142, 47] width 83 height 11
type input "S"
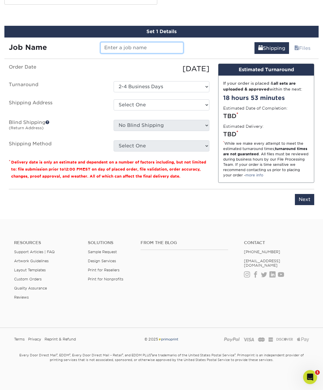
type input "c"
type input "[PERSON_NAME]"
click at [159, 106] on select "Select One Headquarters + Add New Address" at bounding box center [162, 104] width 96 height 11
select select "282114"
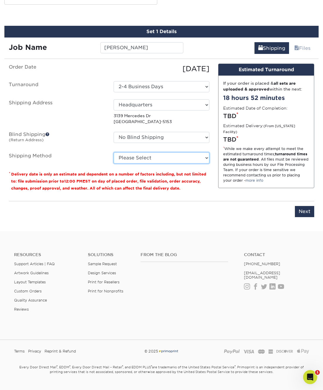
click at [152, 158] on select "Please Select Ground Shipping (+$8.96) 3 Day Shipping Service (+$15.34) 2 Day A…" at bounding box center [162, 157] width 96 height 11
select select "03"
click at [114, 152] on select "Please Select Ground Shipping (+$8.96) 3 Day Shipping Service (+$15.34) 2 Day A…" at bounding box center [162, 157] width 96 height 11
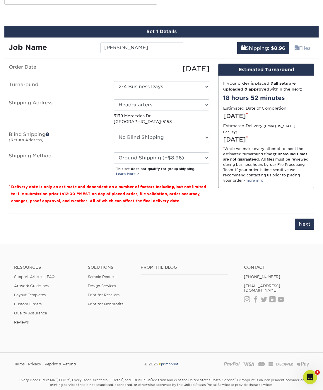
click at [231, 204] on div "Design Estimated Turnaround If your order is placed & all sets are uploaded & a…" at bounding box center [266, 136] width 105 height 145
drag, startPoint x: 298, startPoint y: 221, endPoint x: 292, endPoint y: 220, distance: 5.6
click at [298, 221] on input "Next" at bounding box center [304, 224] width 19 height 11
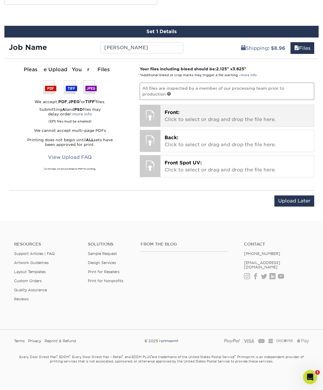
click at [198, 107] on div "Front: Click to select or drag and drop the file here. Choose file" at bounding box center [238, 116] width 154 height 22
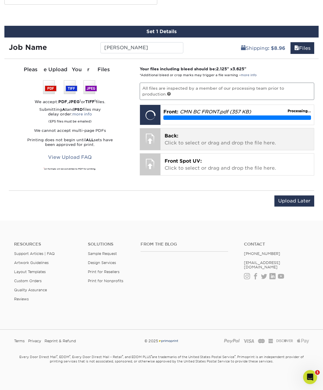
click at [179, 137] on p "Back: Click to select or drag and drop the file here." at bounding box center [237, 140] width 145 height 14
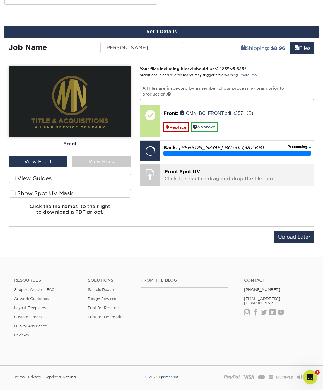
click at [199, 171] on span "Front Spot UV:" at bounding box center [183, 172] width 37 height 6
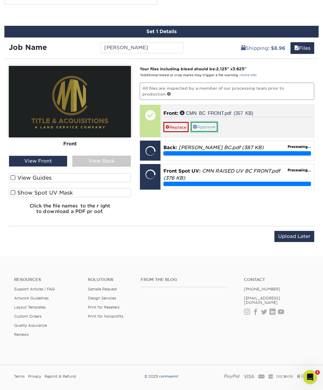
click at [210, 128] on link "Approve" at bounding box center [204, 127] width 27 height 10
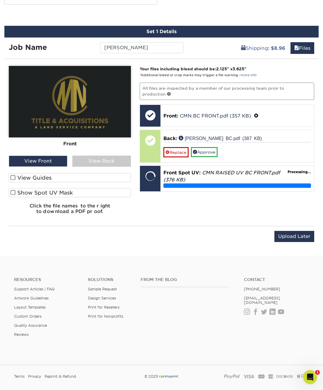
click at [99, 160] on div "View Back" at bounding box center [101, 161] width 59 height 11
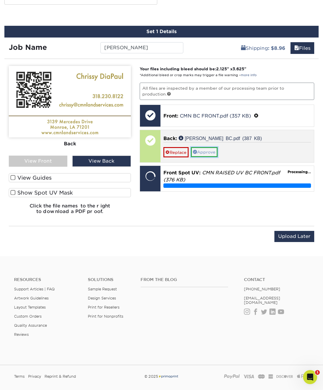
click at [208, 151] on link "Approve" at bounding box center [204, 152] width 27 height 10
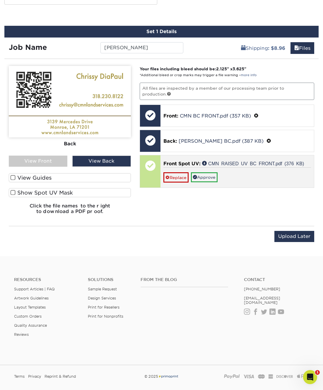
click at [201, 163] on p "Front Spot UV: CMN RAISED UV BC FRONT.pdf (376 KB)" at bounding box center [238, 163] width 148 height 7
click at [213, 174] on link "Approve" at bounding box center [204, 177] width 27 height 10
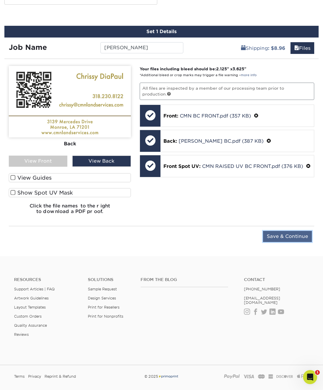
click at [293, 238] on input "Save & Continue" at bounding box center [287, 236] width 49 height 11
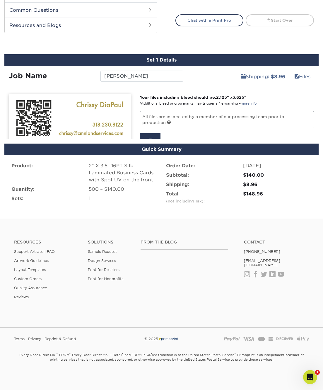
scroll to position [284, 0]
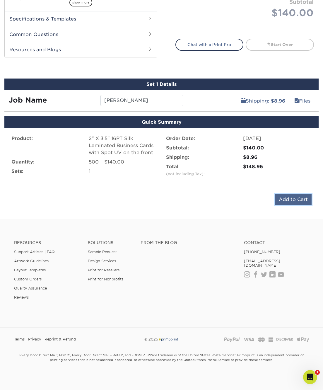
click at [285, 198] on input "Add to Cart" at bounding box center [293, 199] width 37 height 11
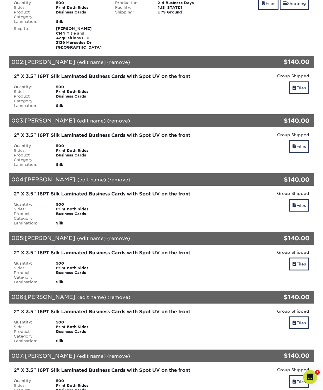
scroll to position [117, 0]
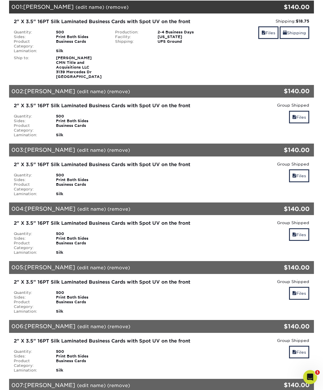
click at [104, 23] on div "2" X 3.5" 16PT Silk Laminated Business Cards with Spot UV on the front" at bounding box center [111, 21] width 194 height 7
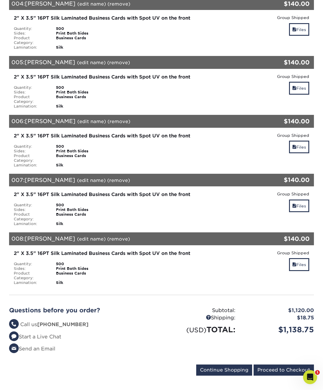
scroll to position [498, 0]
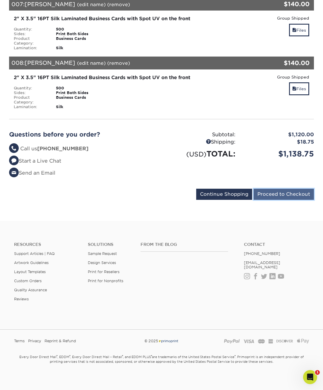
click at [281, 192] on input "Proceed to Checkout" at bounding box center [284, 194] width 60 height 11
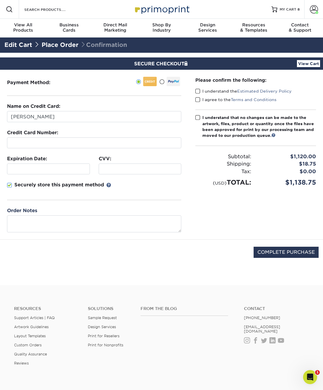
click at [88, 126] on fieldset "Name on Credit Card: [PERSON_NAME] Credit Card Number: Expiration Date: CVV:" at bounding box center [94, 155] width 174 height 104
click at [10, 184] on span at bounding box center [9, 186] width 5 height 6
click at [0, 0] on input "Securely store this payment method" at bounding box center [0, 0] width 0 height 0
click at [199, 90] on span at bounding box center [198, 92] width 5 height 6
click at [0, 0] on input "I understand the Estimated Delivery Policy" at bounding box center [0, 0] width 0 height 0
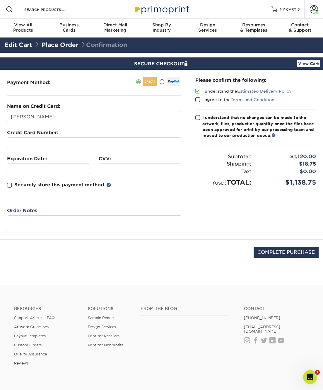
click at [198, 99] on span at bounding box center [198, 100] width 5 height 6
click at [0, 0] on input "I agree to the Terms and Conditions" at bounding box center [0, 0] width 0 height 0
click at [197, 117] on span at bounding box center [198, 118] width 5 height 6
click at [0, 0] on input "I understand that no changes can be made to the artwork, files, product or quan…" at bounding box center [0, 0] width 0 height 0
click at [282, 248] on input "COMPLETE PURCHASE" at bounding box center [286, 252] width 65 height 11
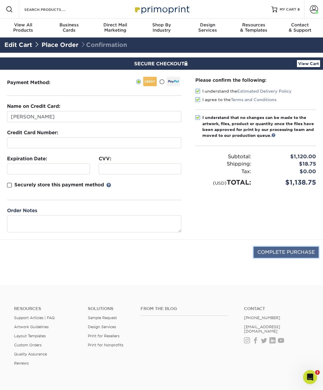
type input "PROCESSING, PLEASE WAIT..."
